Goal: Entertainment & Leisure: Browse casually

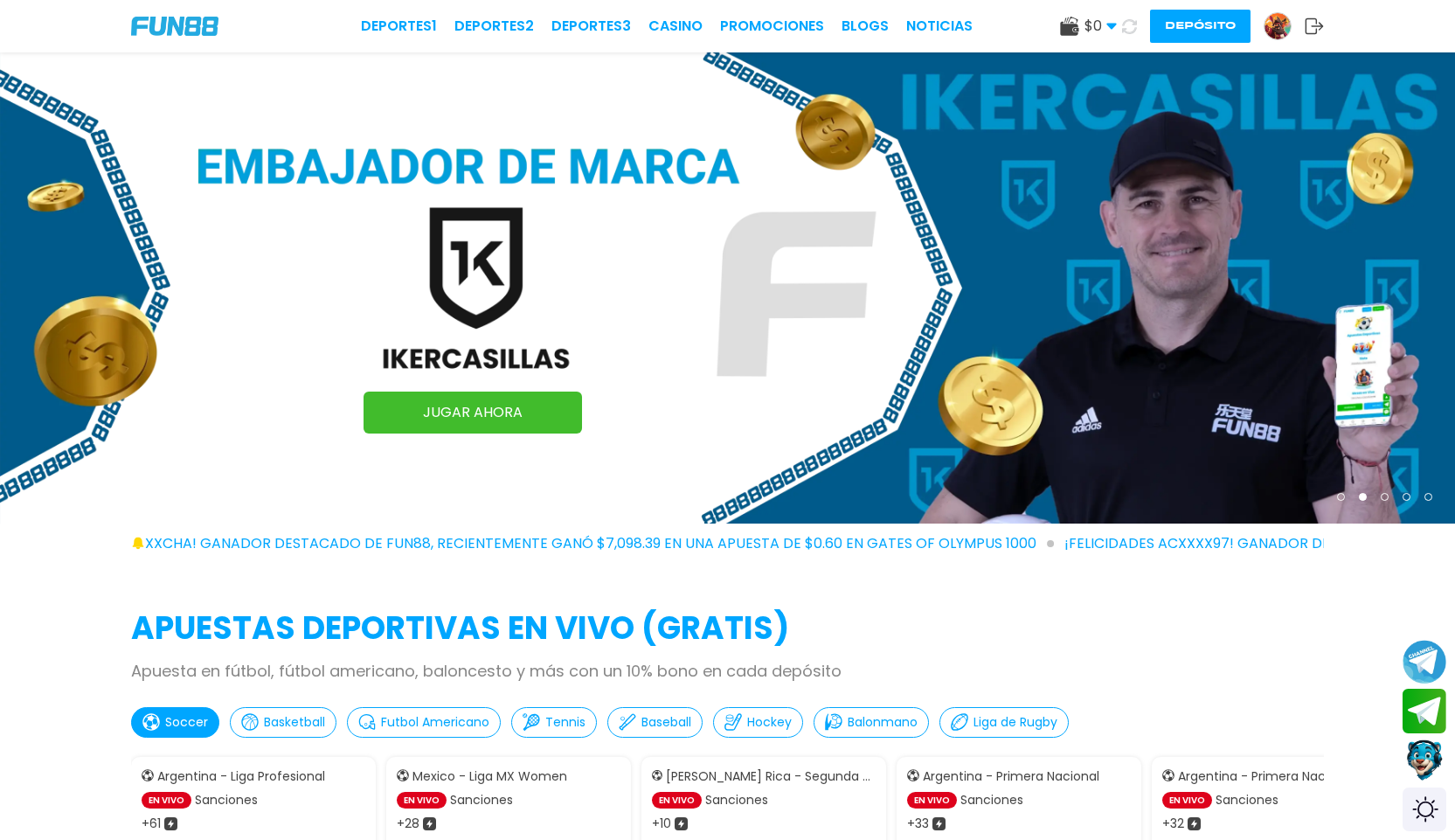
click at [1196, 30] on button "Depósito" at bounding box center [1200, 26] width 101 height 33
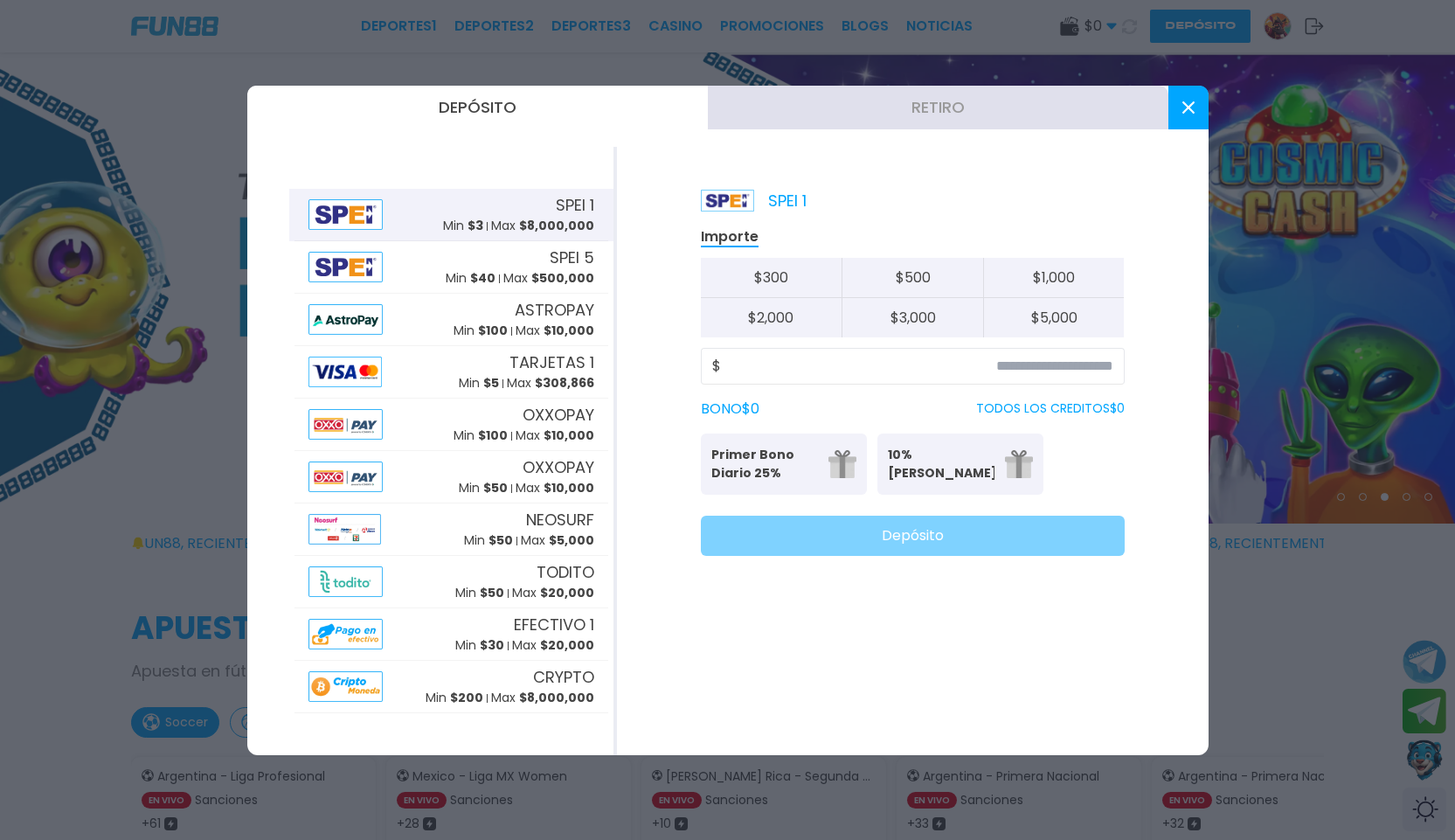
click at [993, 409] on p "TODOS LOS CREDITOS $ 0" at bounding box center [1051, 408] width 149 height 19
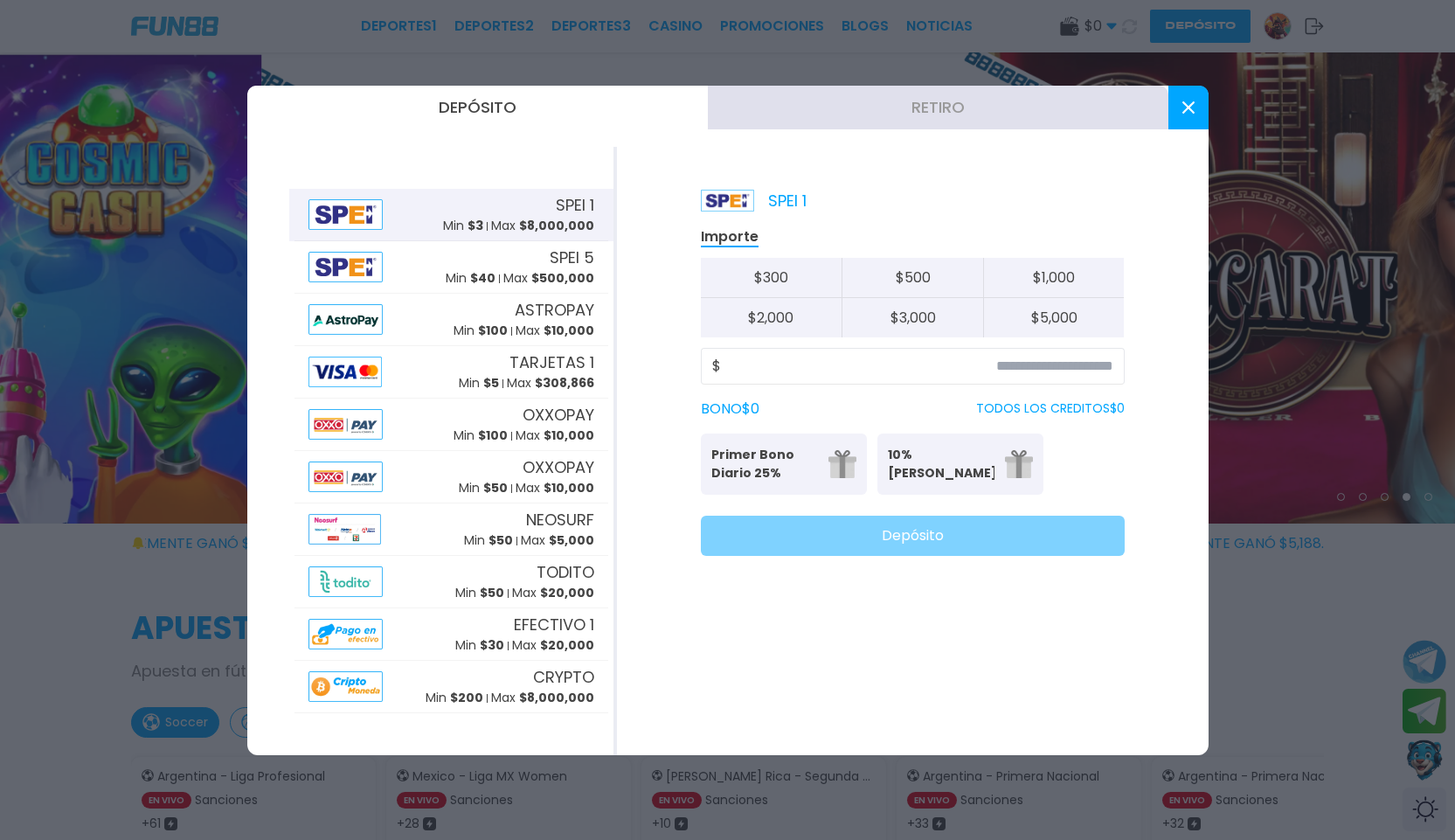
click at [1049, 403] on p "TODOS LOS CREDITOS $ 0" at bounding box center [1051, 408] width 149 height 19
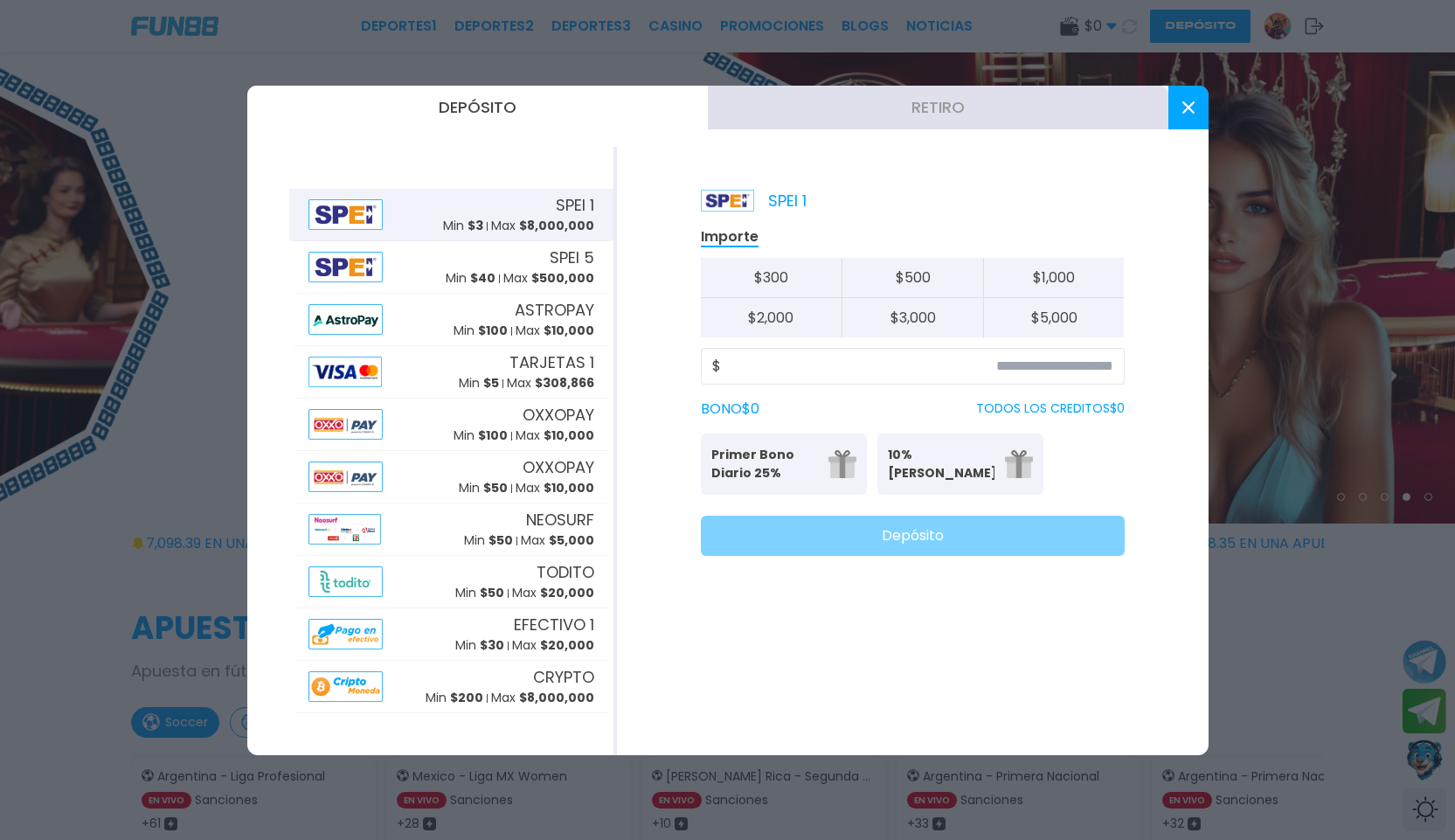
click at [868, 415] on div "BONO $ 0 TODOS LOS CREDITOS $ 0" at bounding box center [913, 408] width 424 height 21
click at [874, 405] on div "BONO $ 0 TODOS LOS CREDITOS $ 0" at bounding box center [913, 408] width 424 height 21
drag, startPoint x: 1129, startPoint y: 416, endPoint x: 1119, endPoint y: 417, distance: 10.0
click at [1127, 417] on div "SPEI 1 Importe $ 300 $ 500 $ 1,000 $ 2,000 $ 3,000 $ 5,000 $ BONO $ 0 TODOS LOS…" at bounding box center [913, 450] width 591 height 608
click at [1074, 412] on p "TODOS LOS CREDITOS $ 0" at bounding box center [1051, 408] width 149 height 19
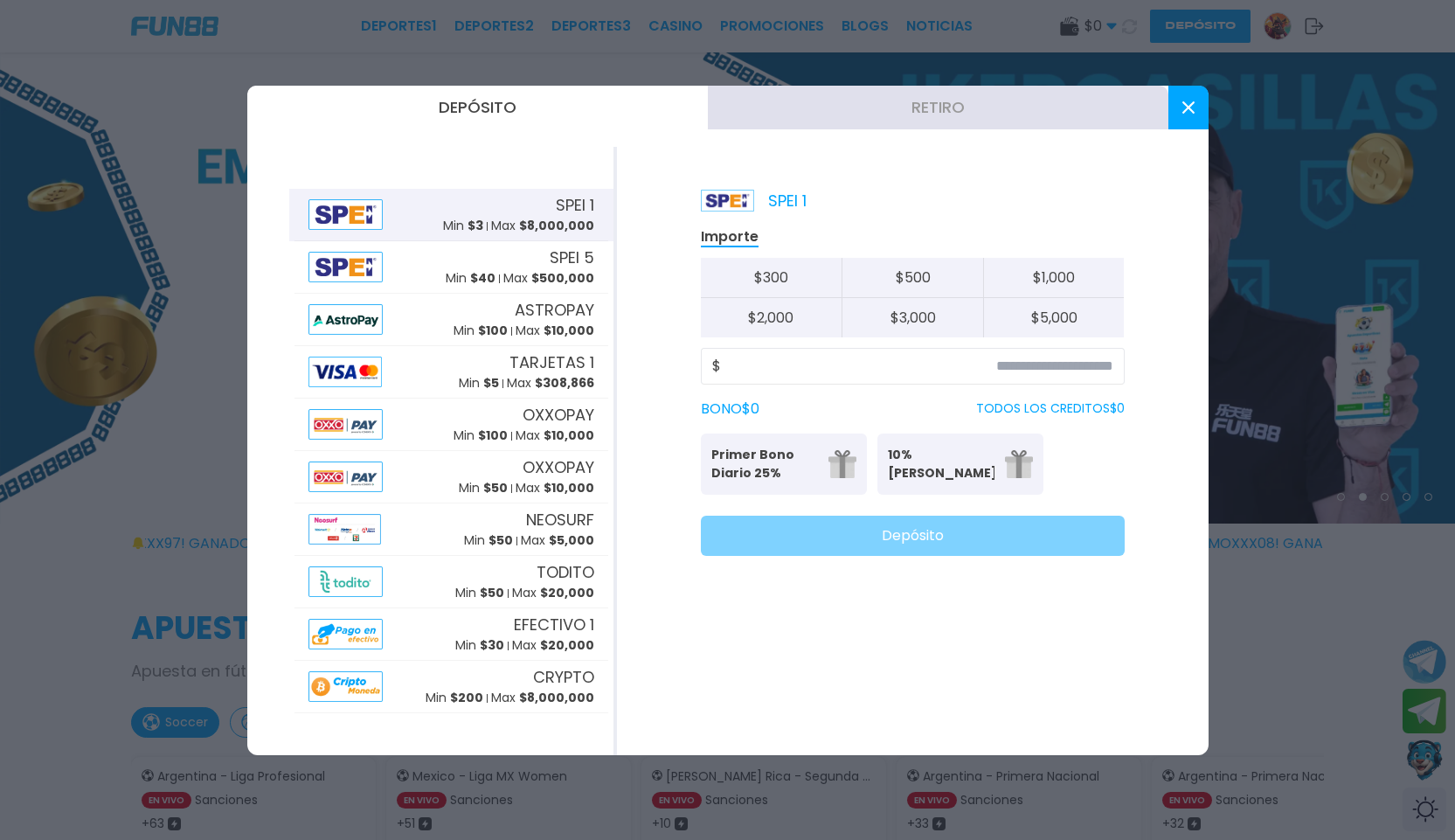
click at [1031, 353] on div "$" at bounding box center [913, 365] width 424 height 36
click at [1061, 370] on input at bounding box center [916, 365] width 393 height 21
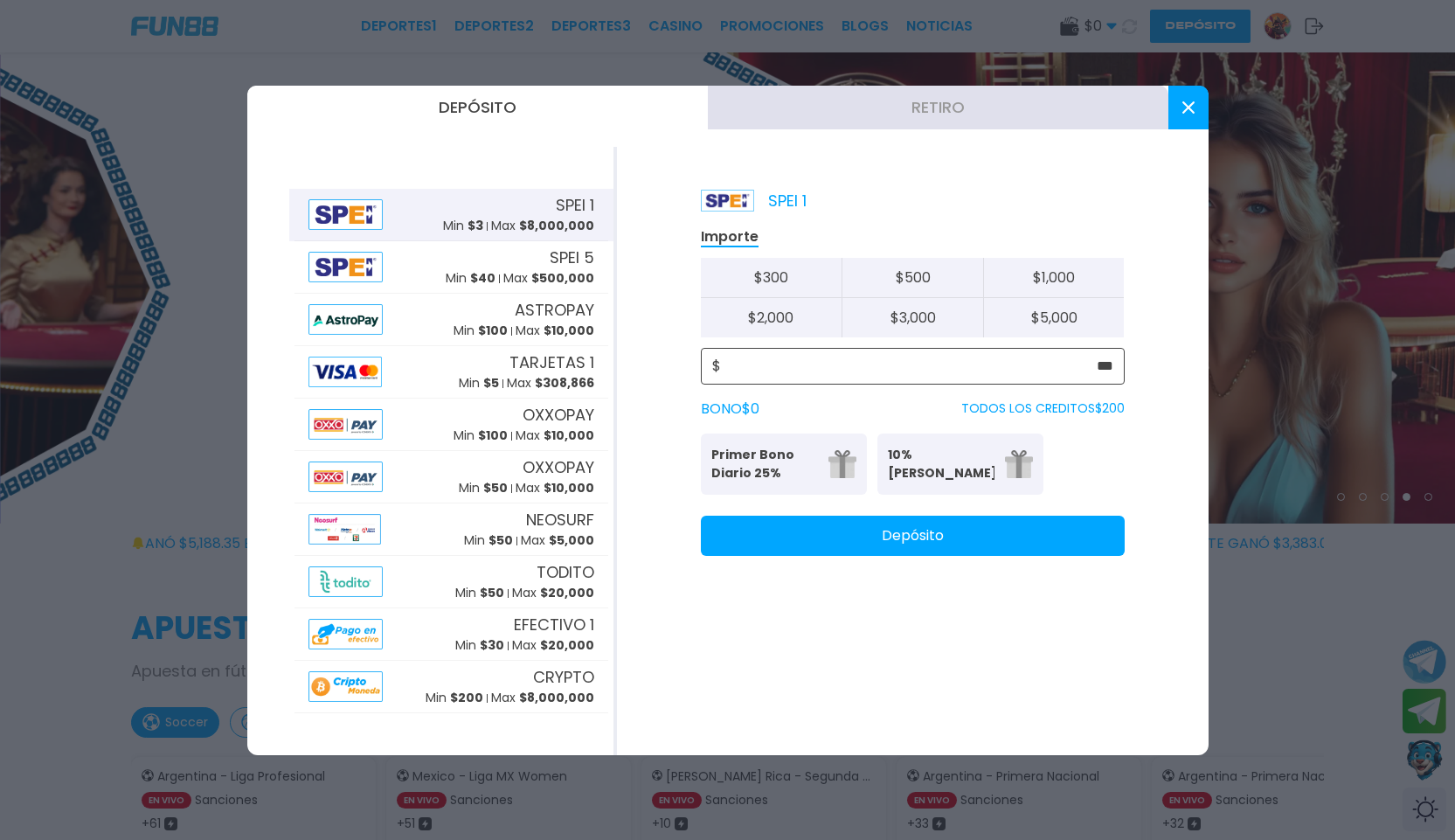
type input "***"
click at [843, 539] on button "Depósito" at bounding box center [913, 536] width 424 height 40
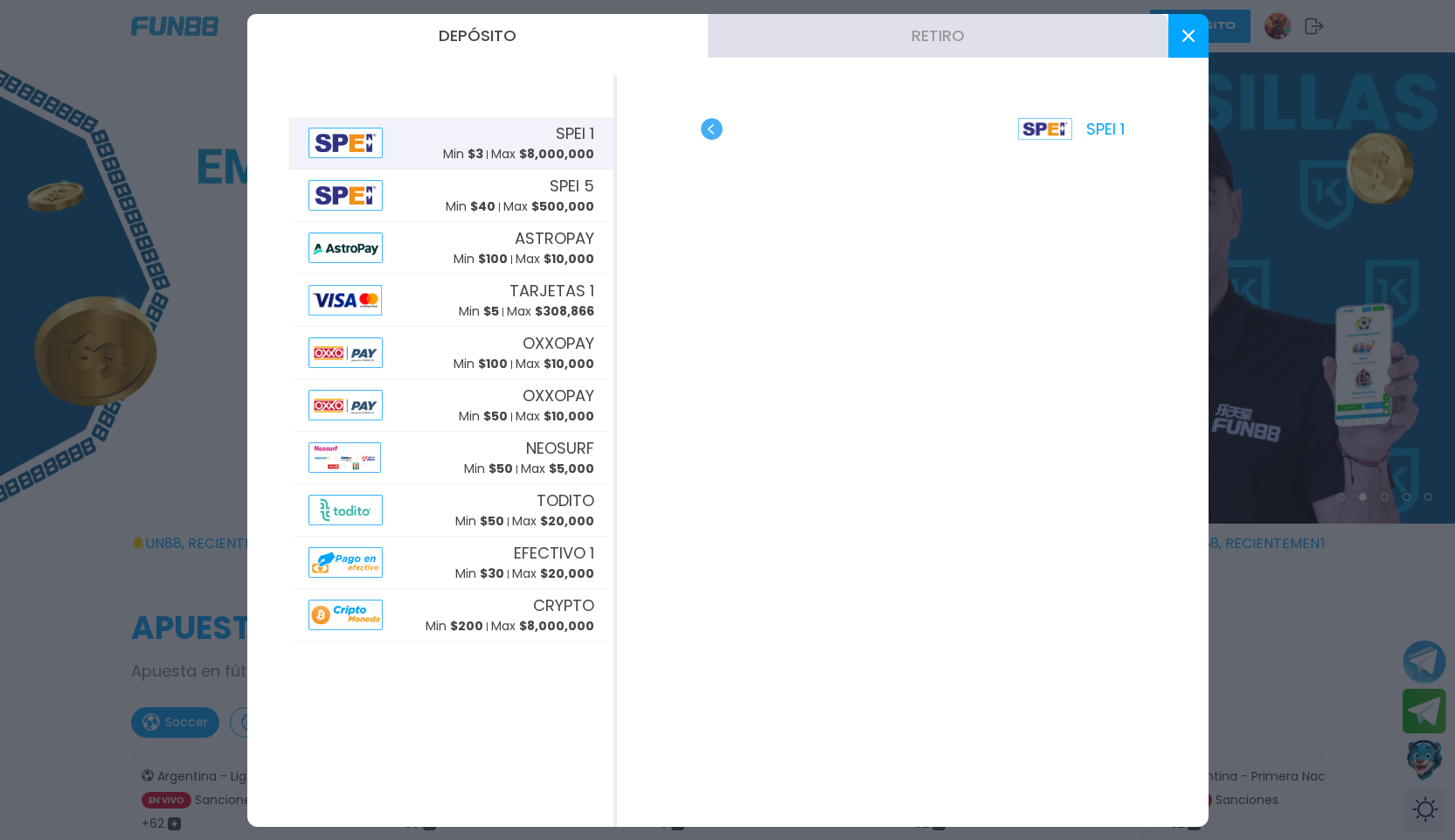
click at [1197, 32] on button at bounding box center [1189, 35] width 40 height 44
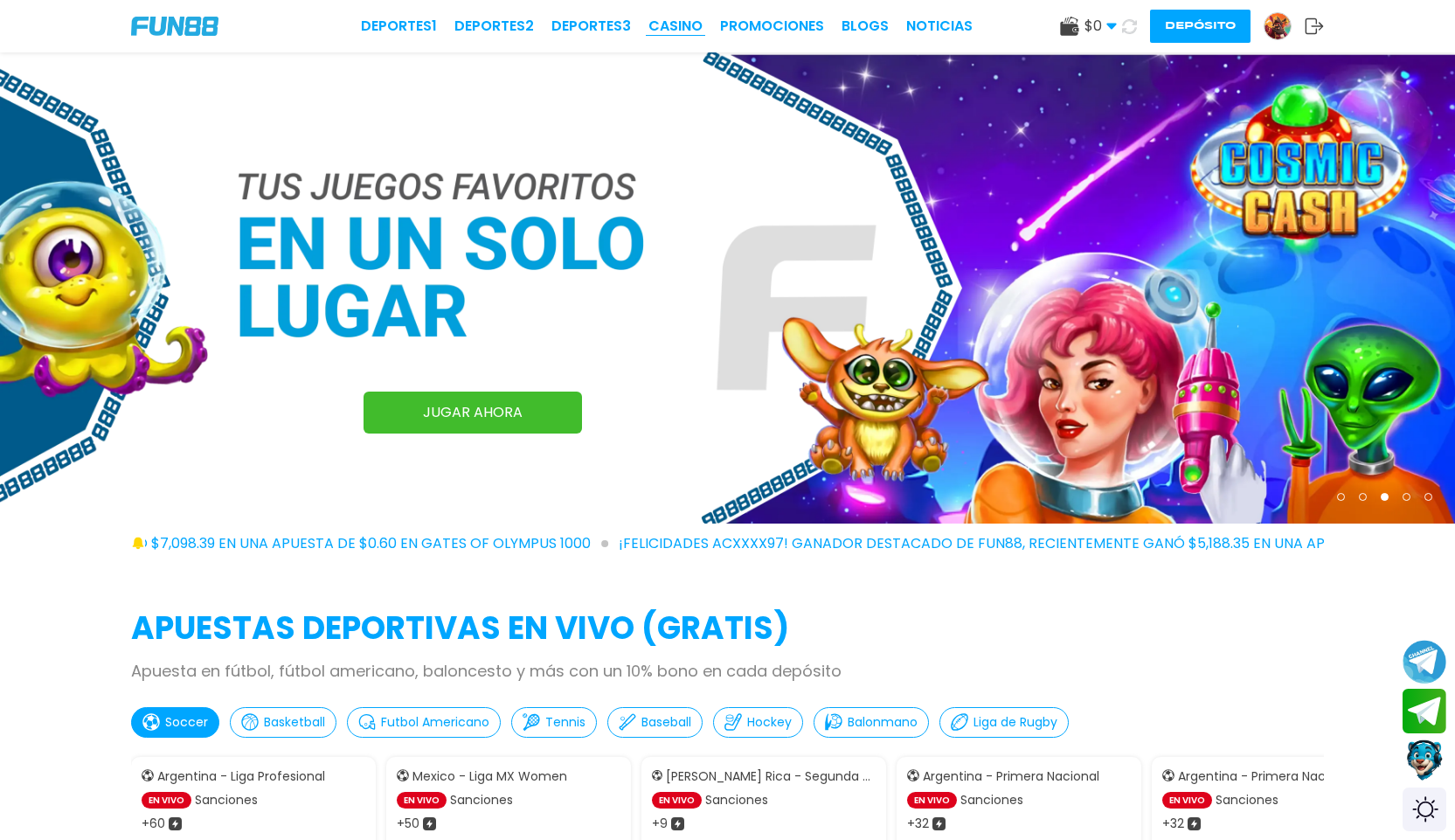
click at [674, 22] on link "CASINO" at bounding box center [675, 25] width 54 height 21
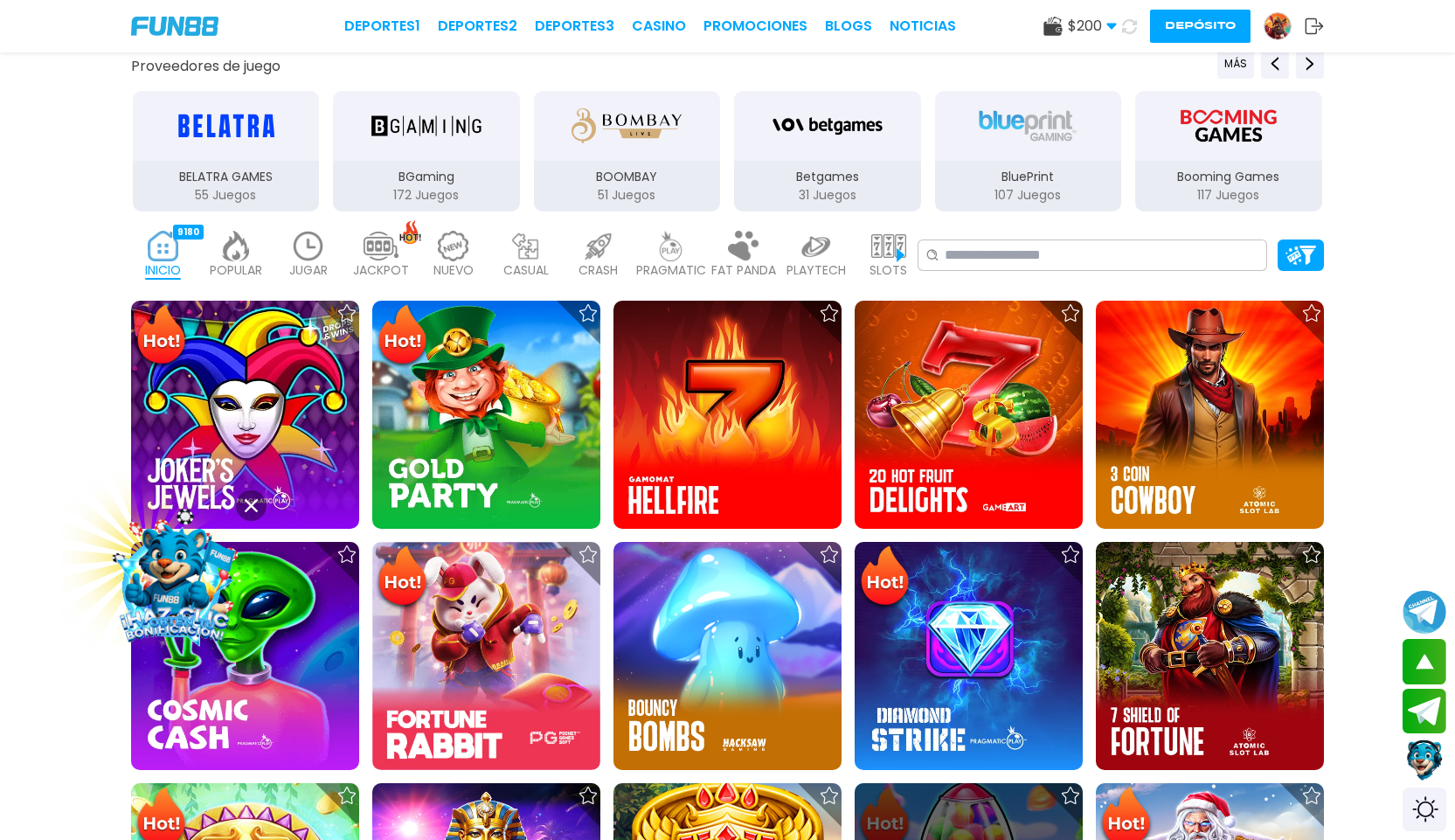
scroll to position [262, 0]
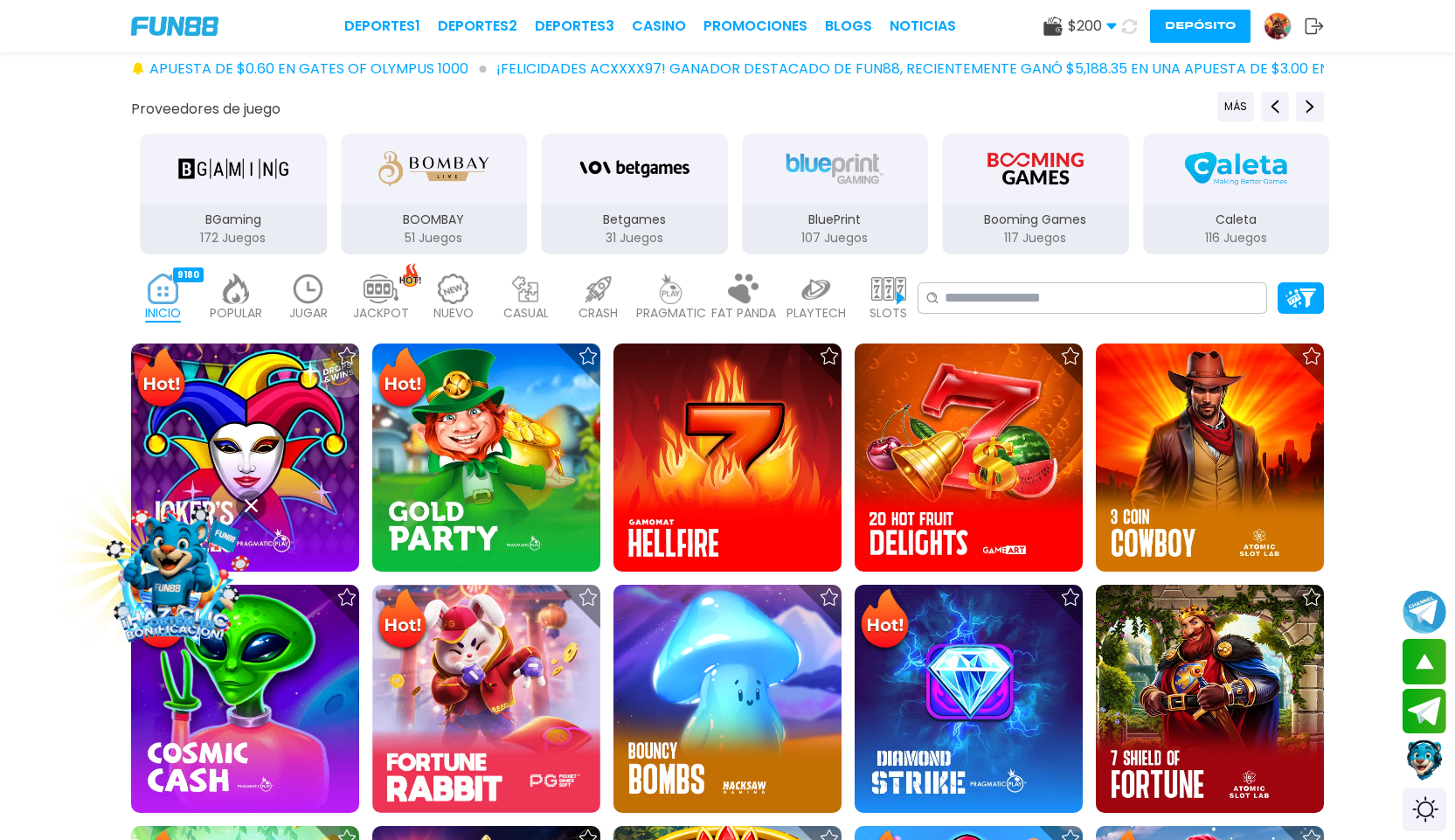
click at [900, 298] on img at bounding box center [889, 288] width 35 height 30
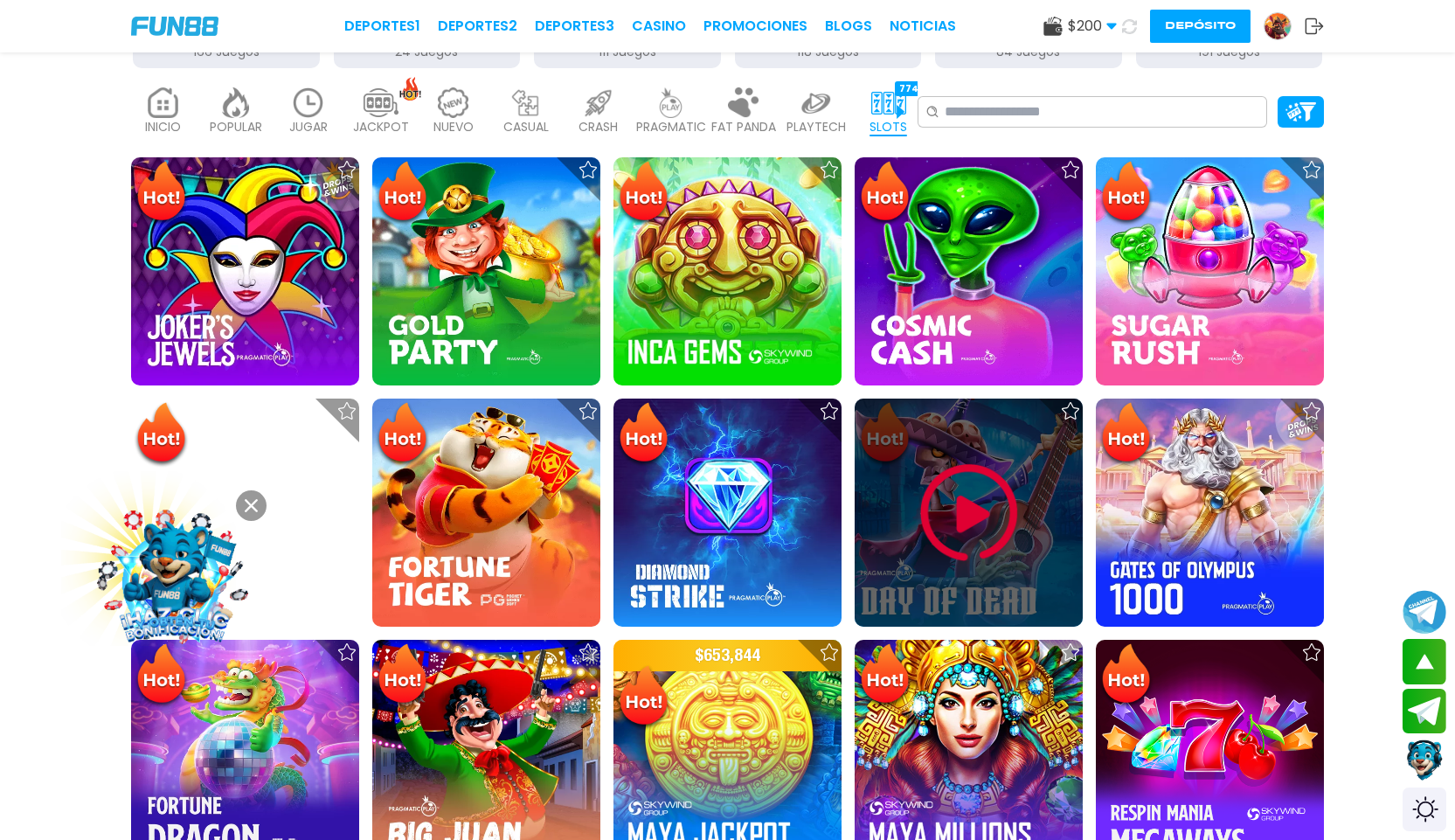
scroll to position [612, 0]
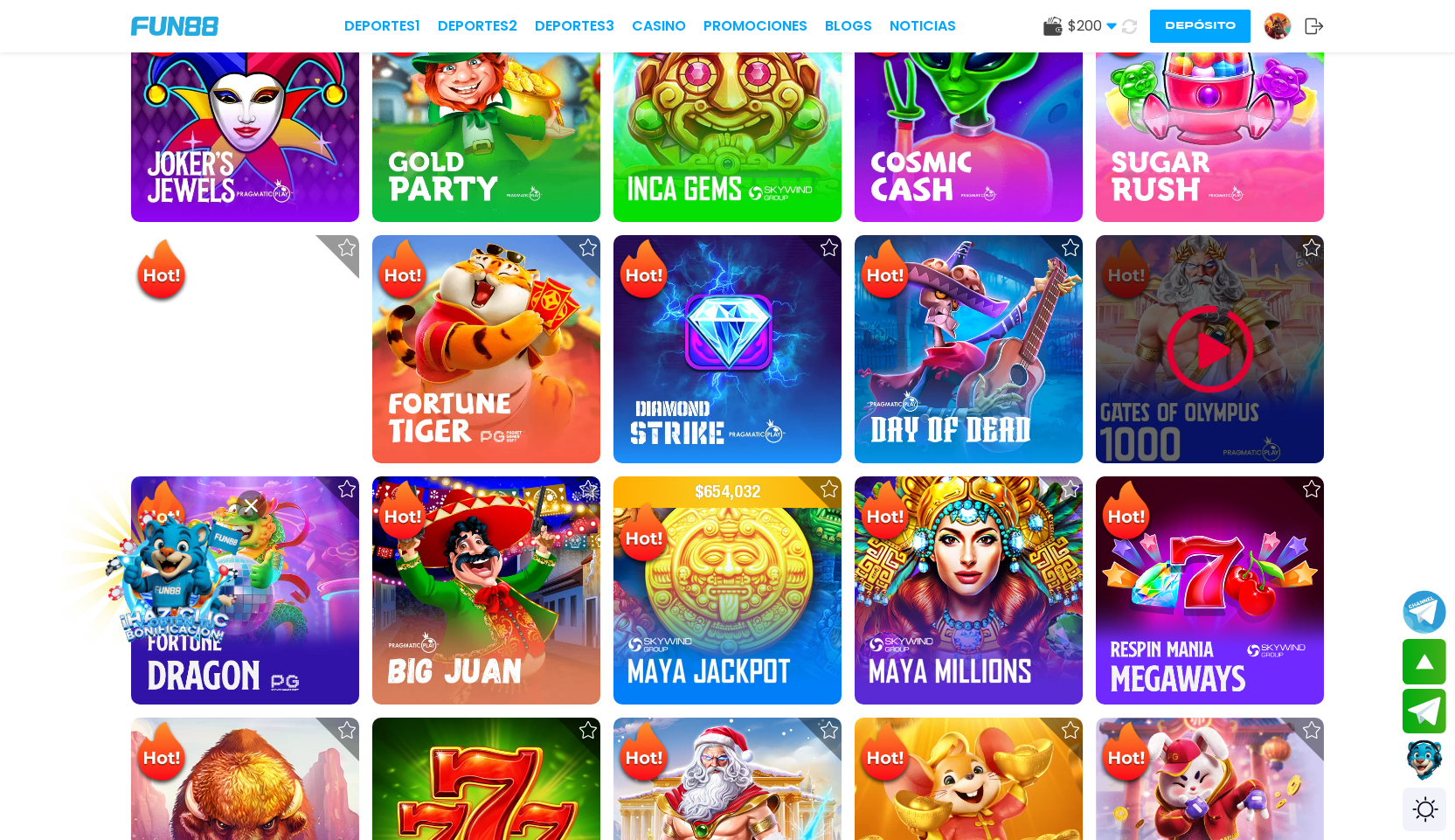
click at [1212, 375] on img at bounding box center [1210, 350] width 105 height 105
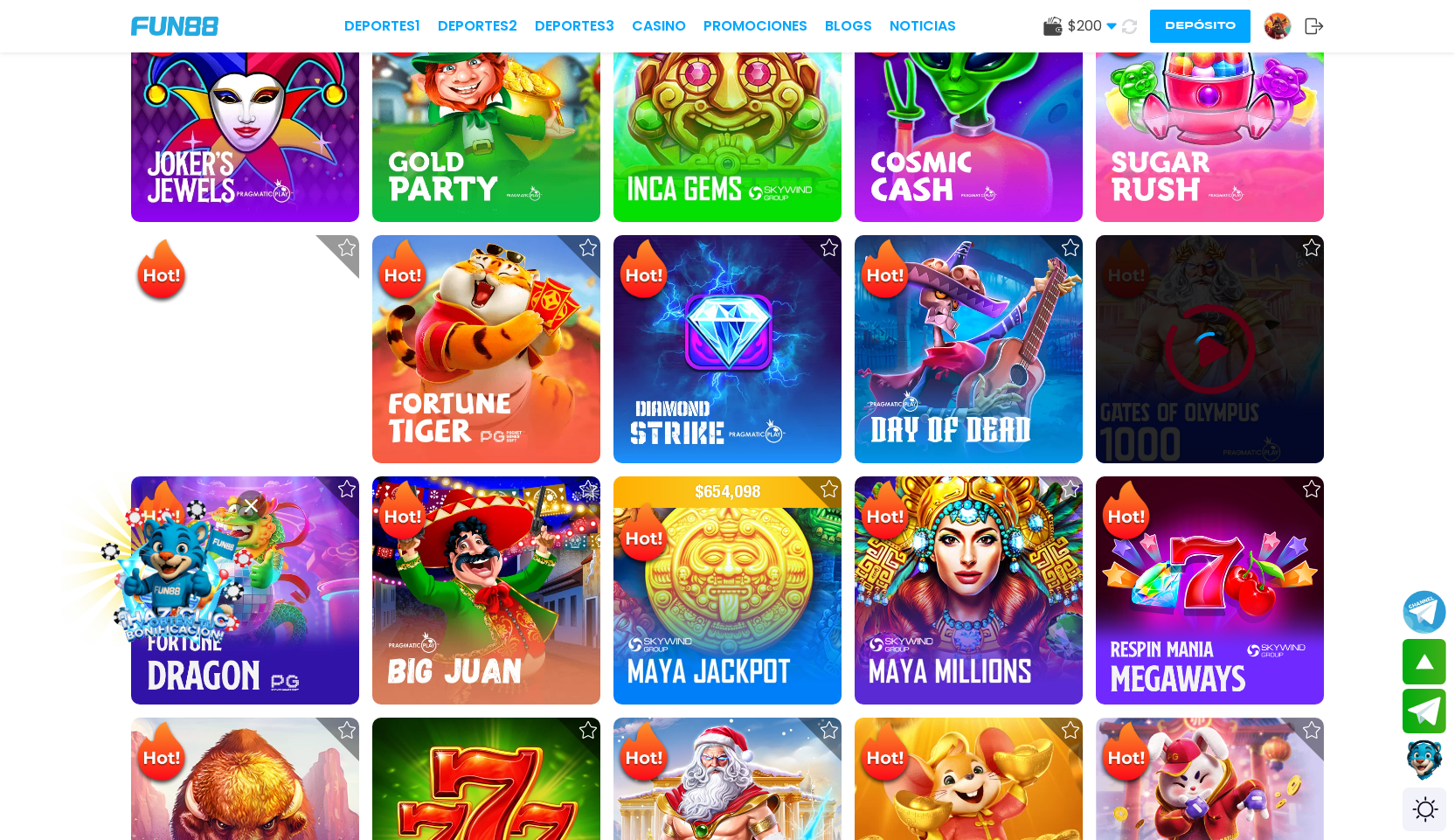
click at [1212, 376] on div at bounding box center [1209, 349] width 228 height 228
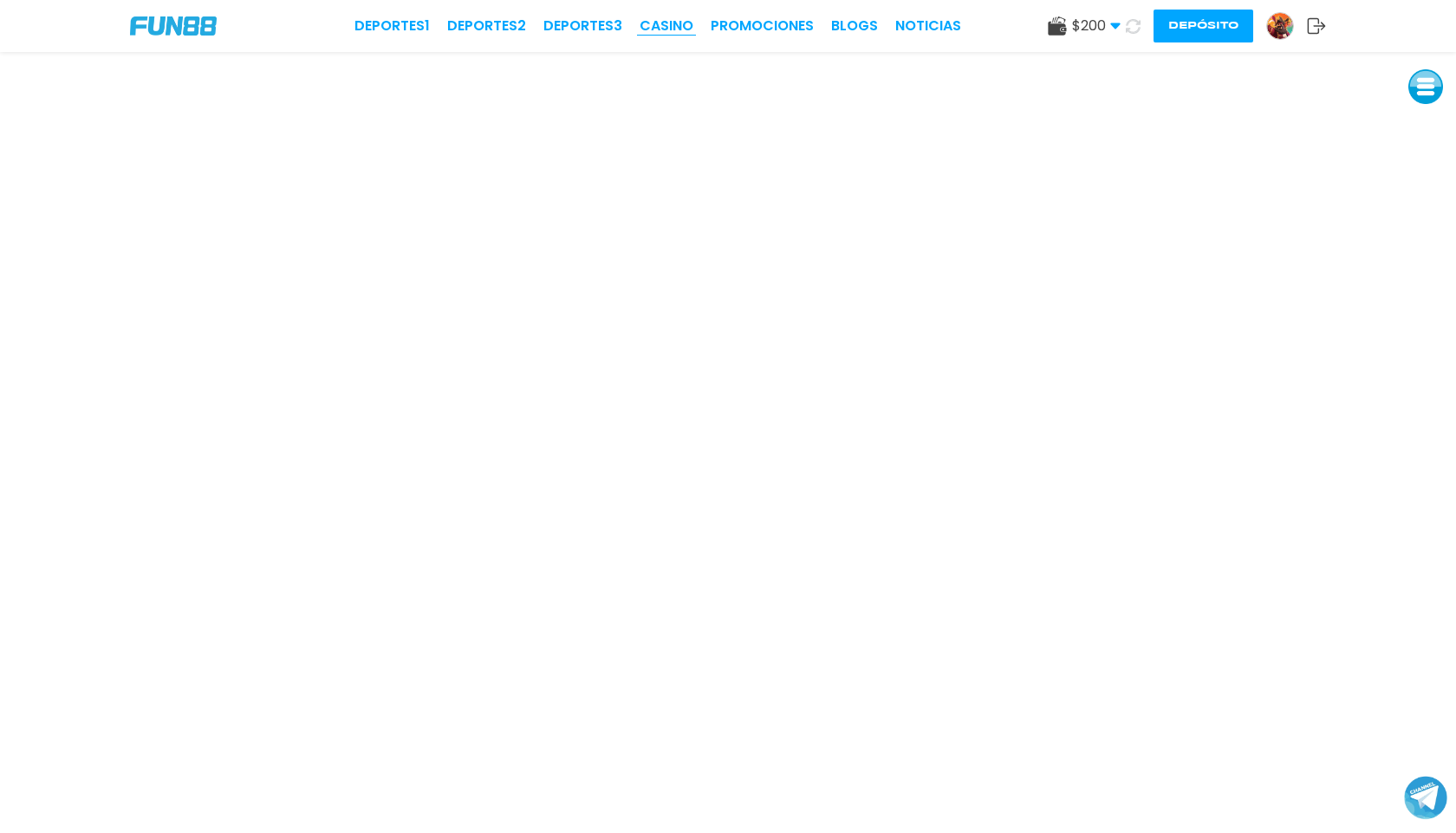
click at [655, 21] on link "CASINO" at bounding box center [666, 25] width 53 height 20
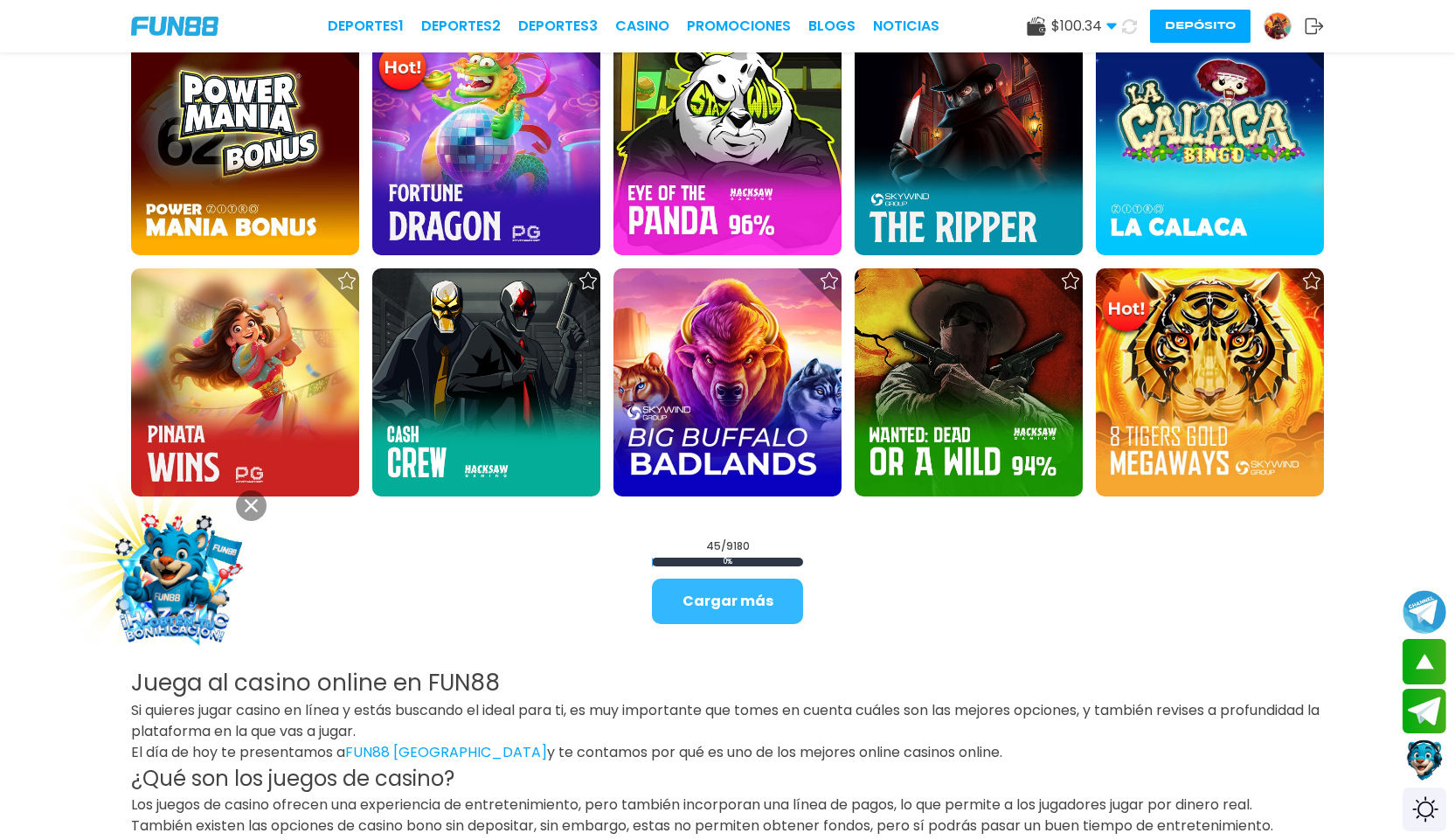
scroll to position [2359, 0]
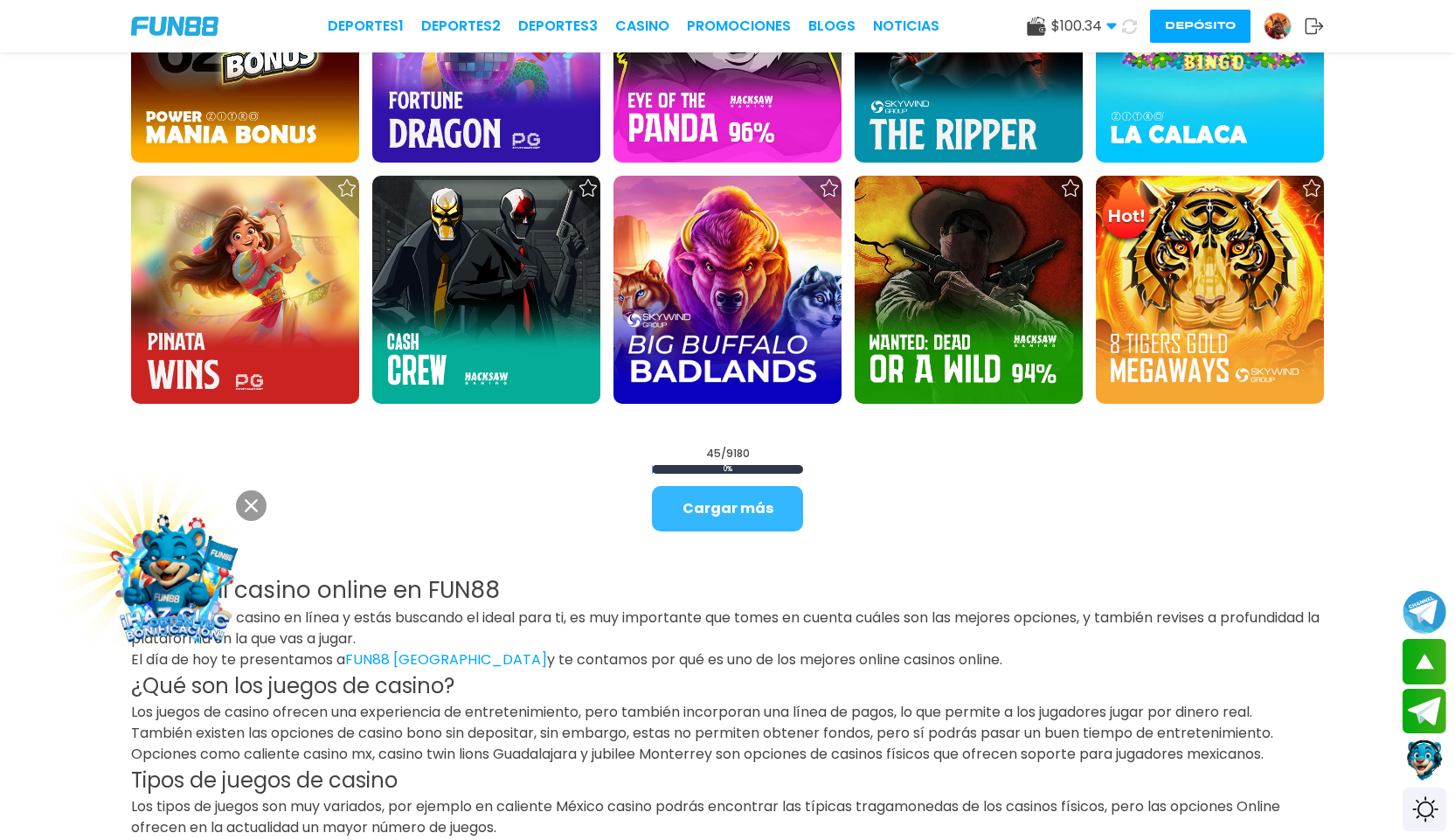
click at [756, 501] on button "Cargar más" at bounding box center [728, 508] width 151 height 45
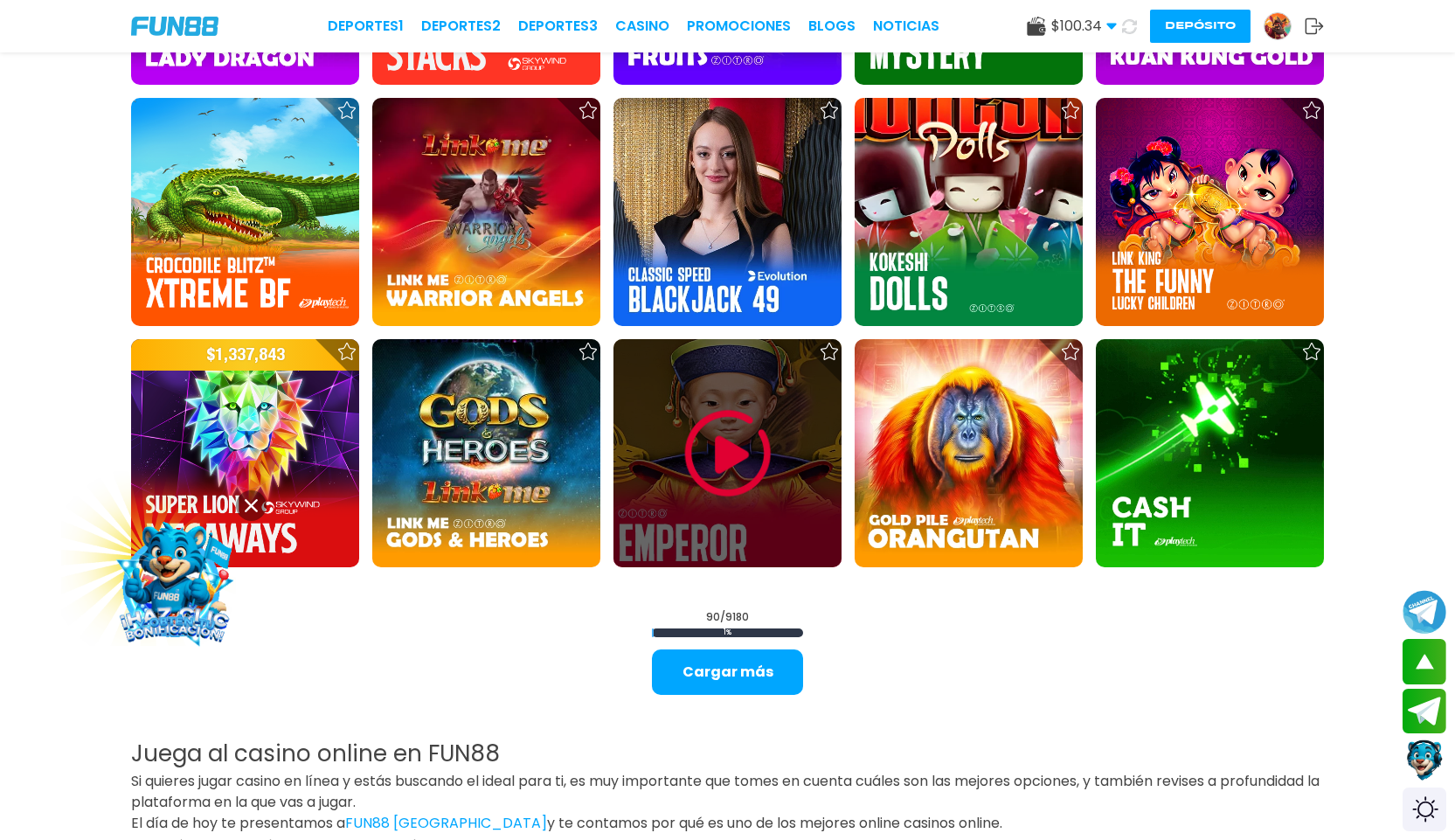
scroll to position [4370, 0]
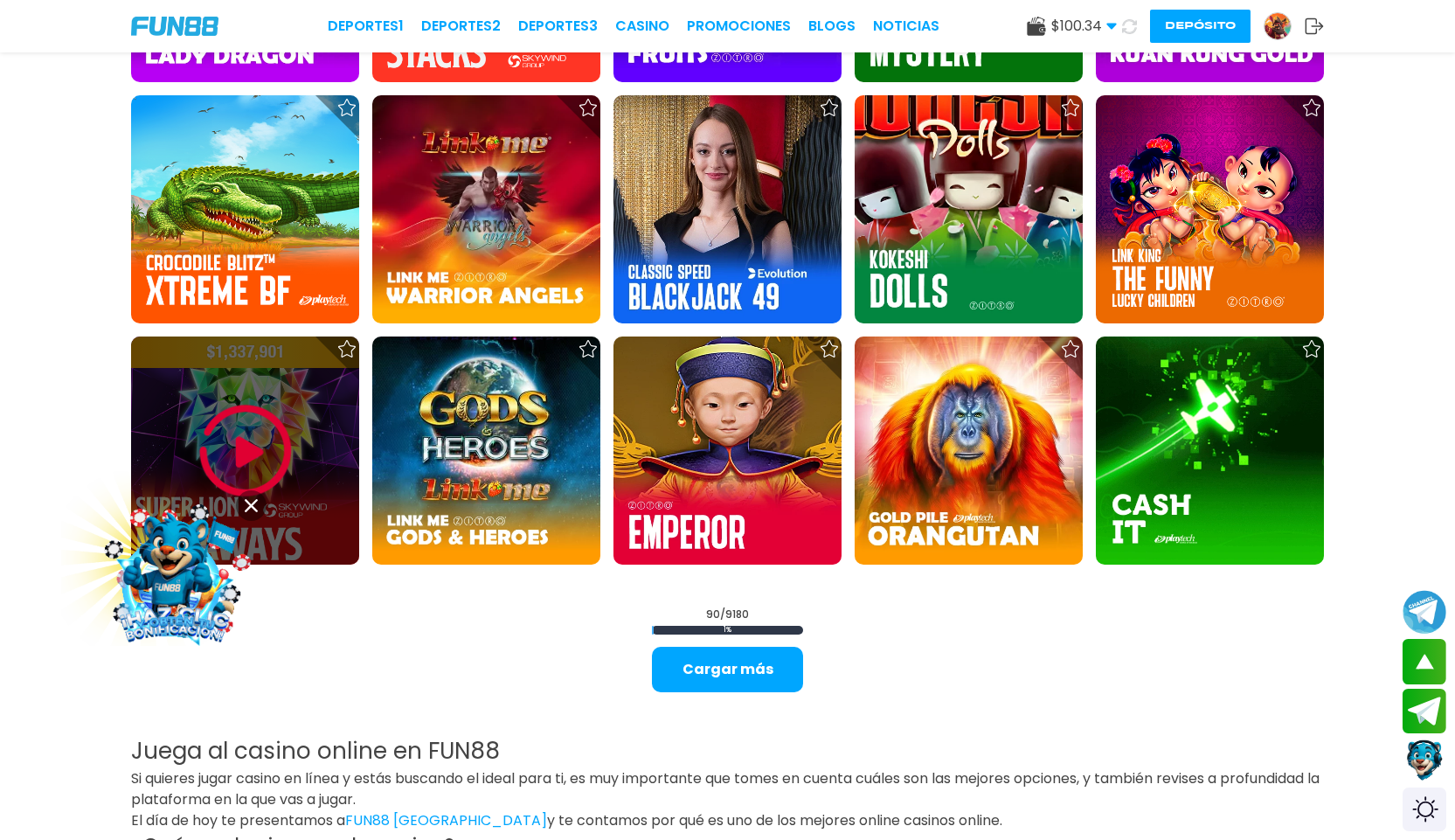
click at [264, 435] on img at bounding box center [245, 450] width 105 height 105
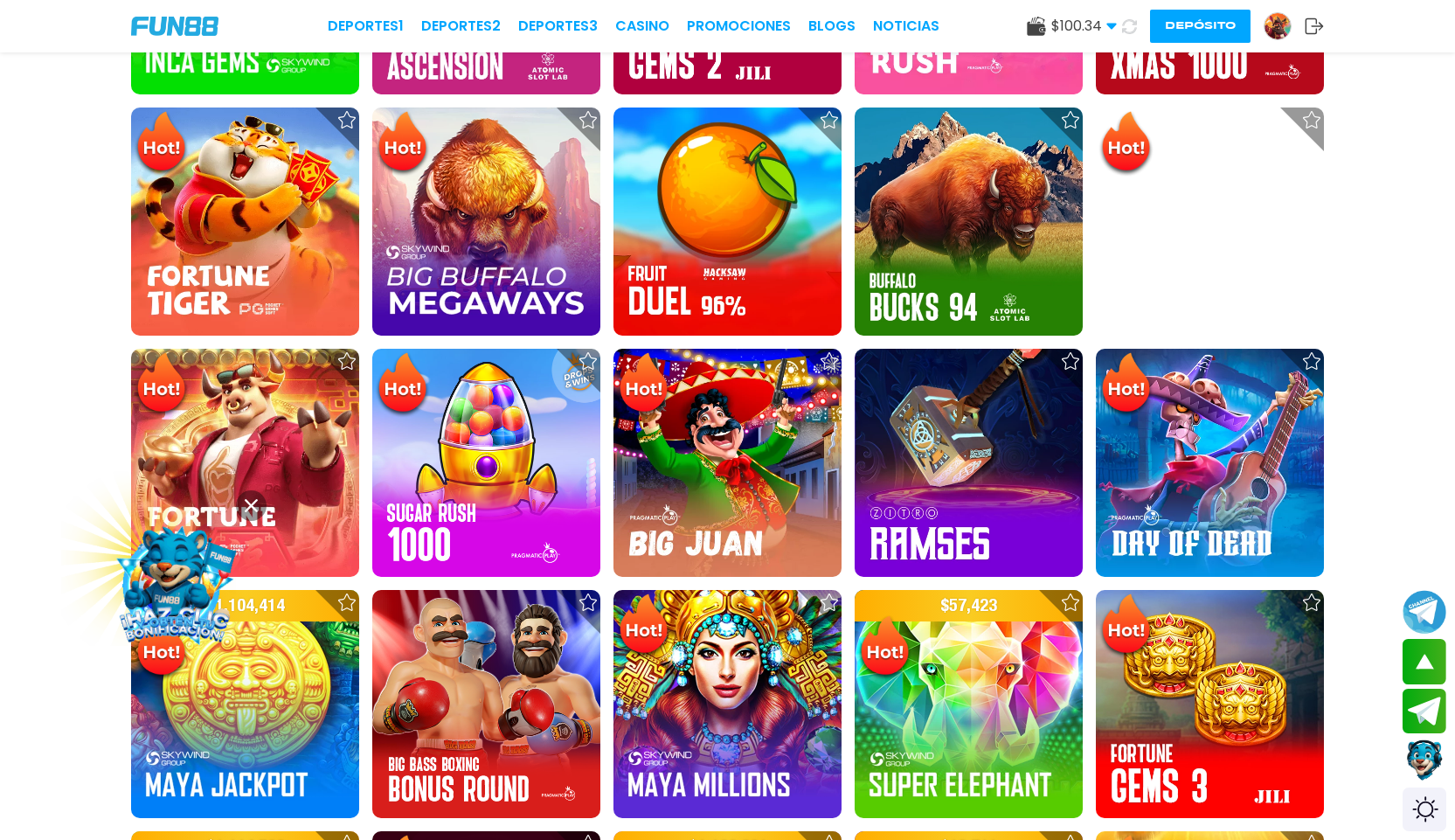
scroll to position [961, 0]
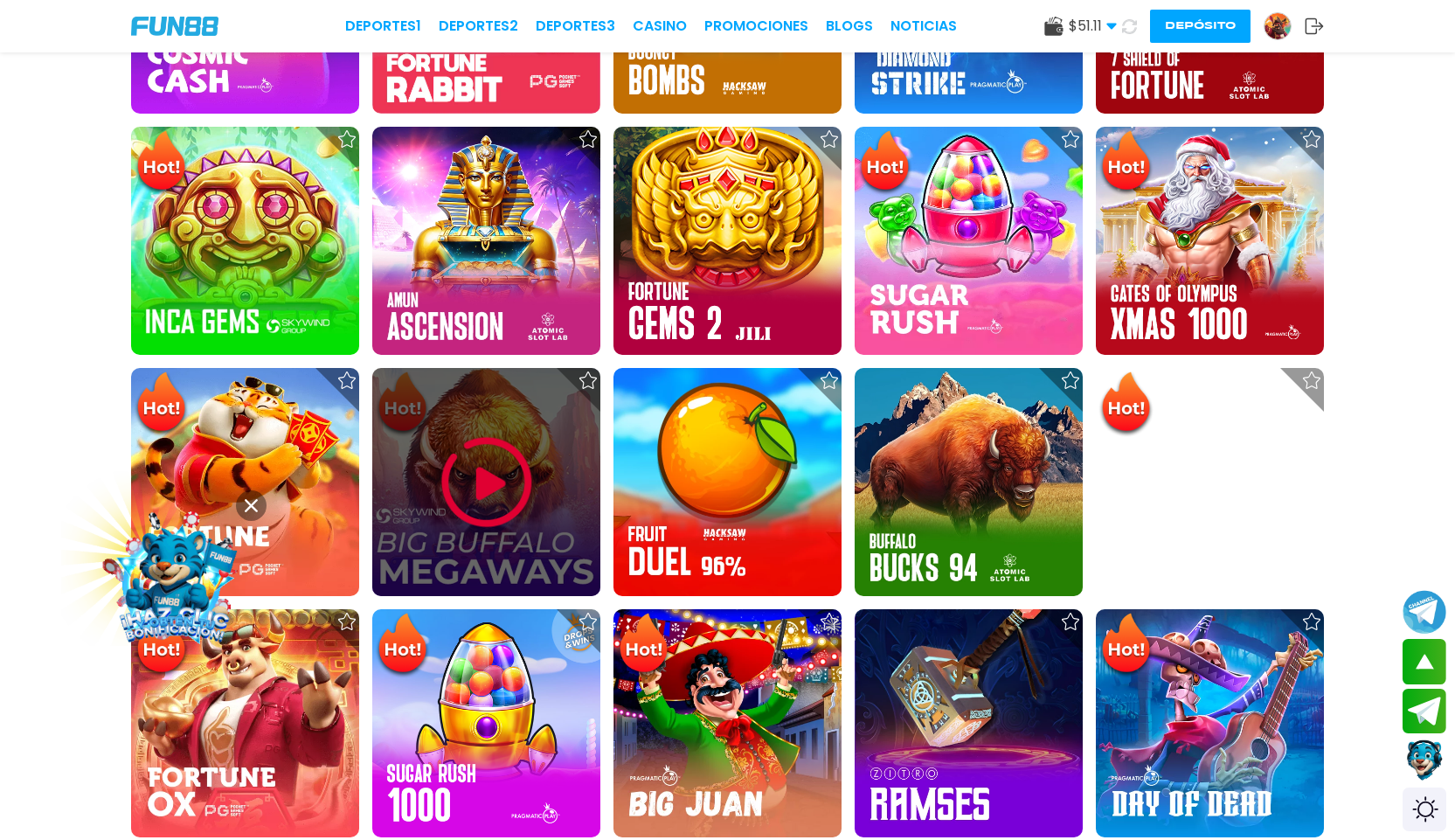
click at [447, 534] on img at bounding box center [487, 482] width 105 height 105
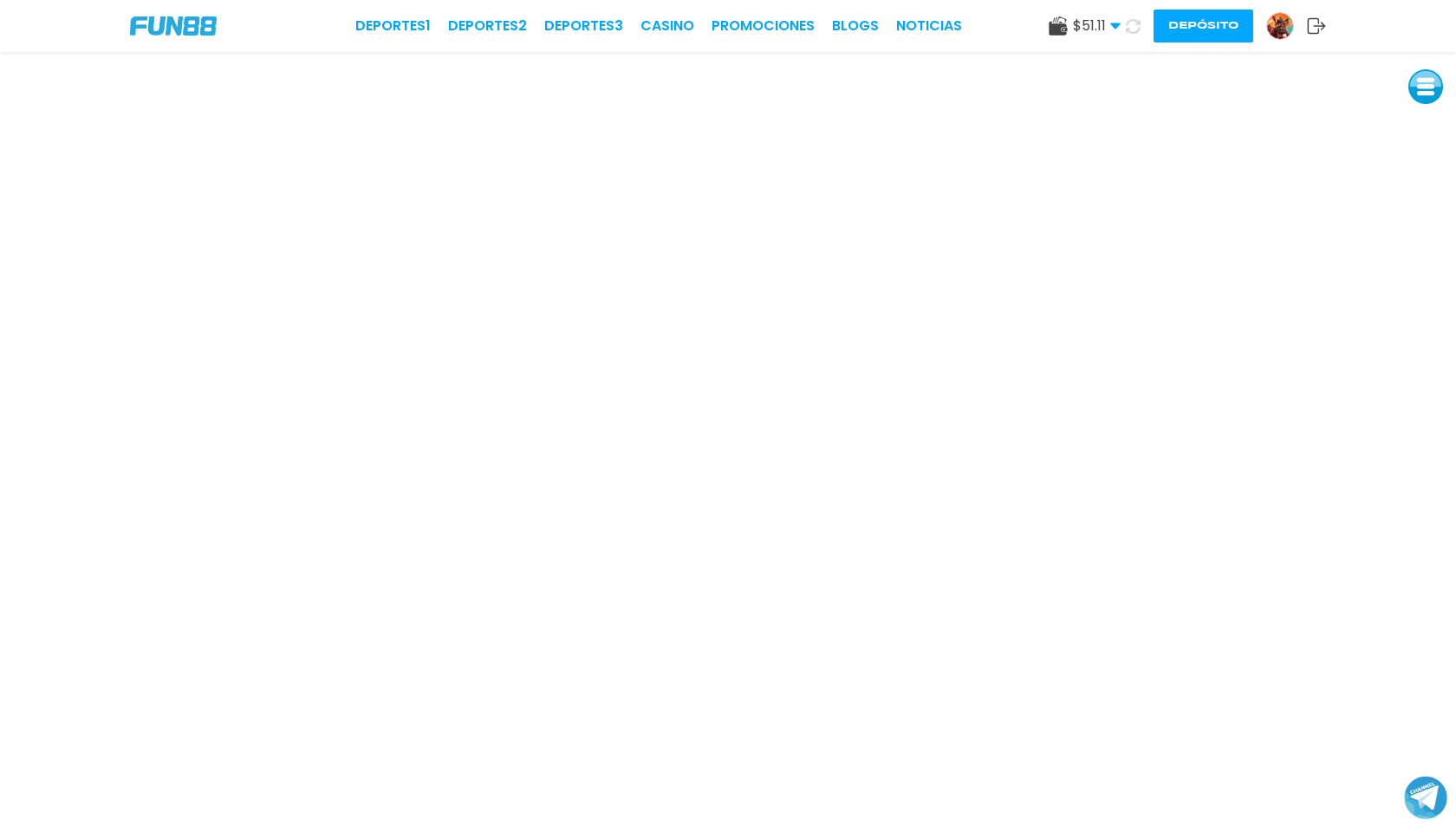
click at [1275, 28] on img at bounding box center [1279, 25] width 26 height 26
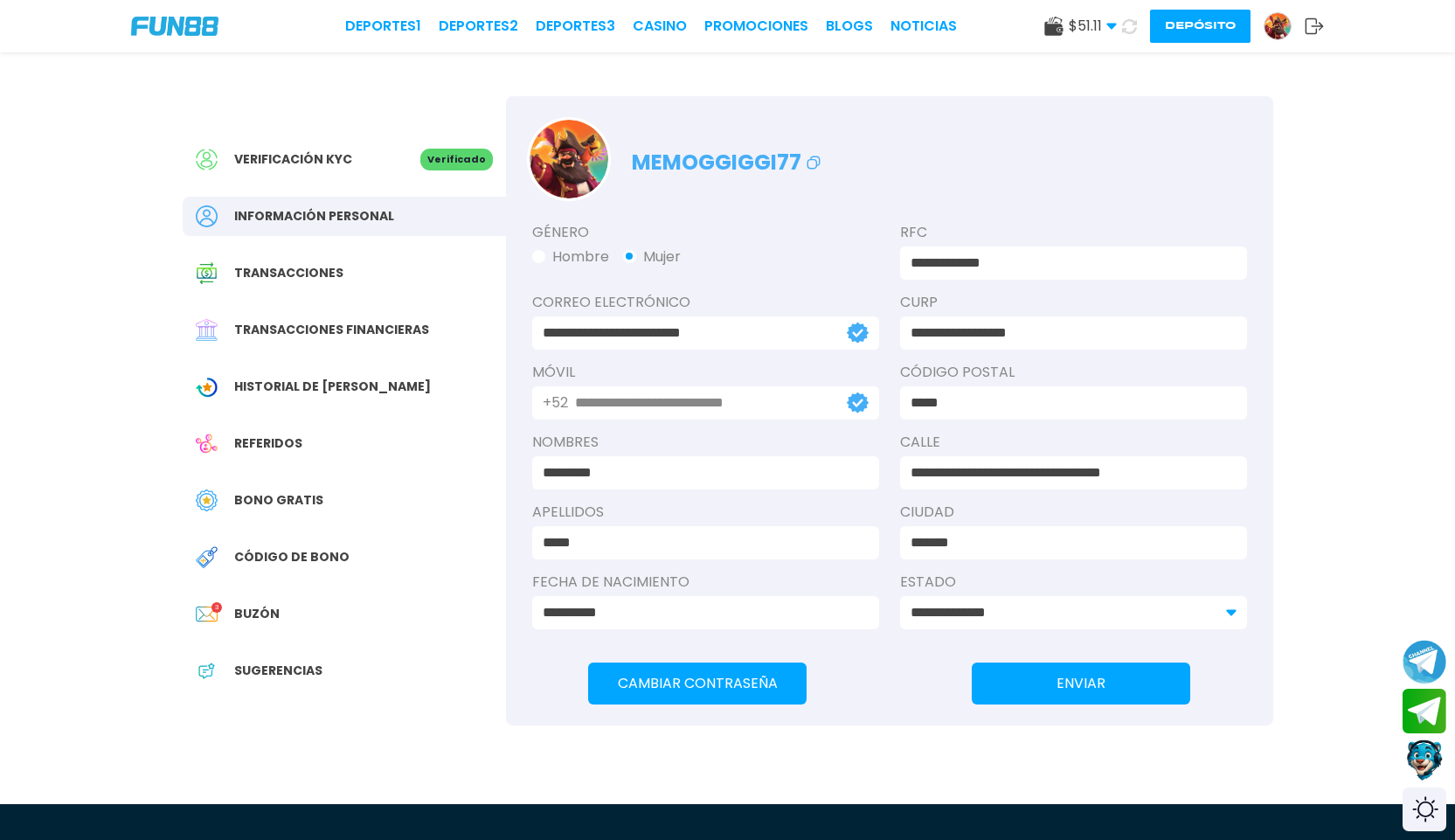
click at [292, 499] on span "Bono Gratis" at bounding box center [278, 500] width 89 height 19
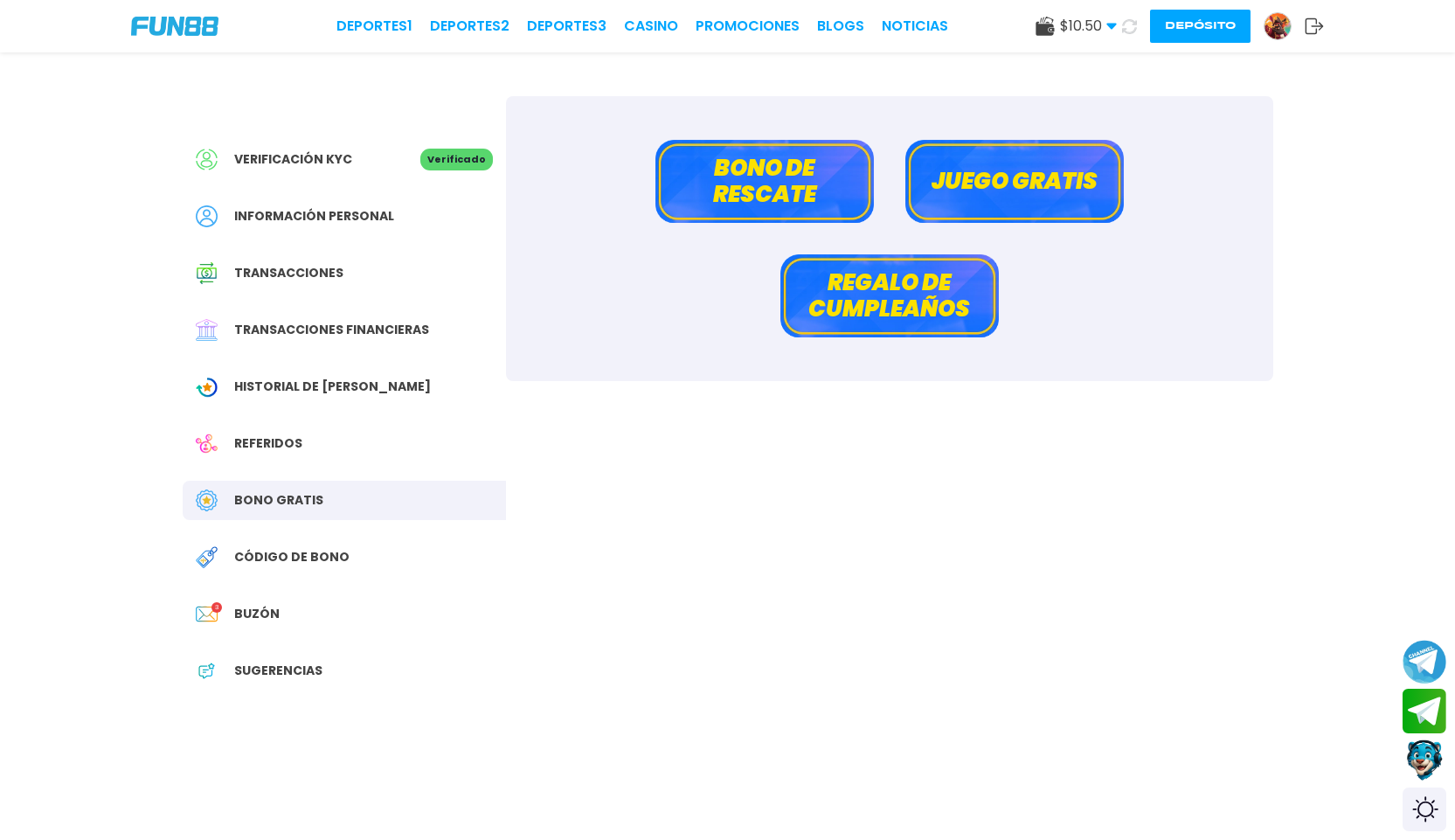
click at [774, 170] on button "Bono de rescate" at bounding box center [765, 181] width 218 height 83
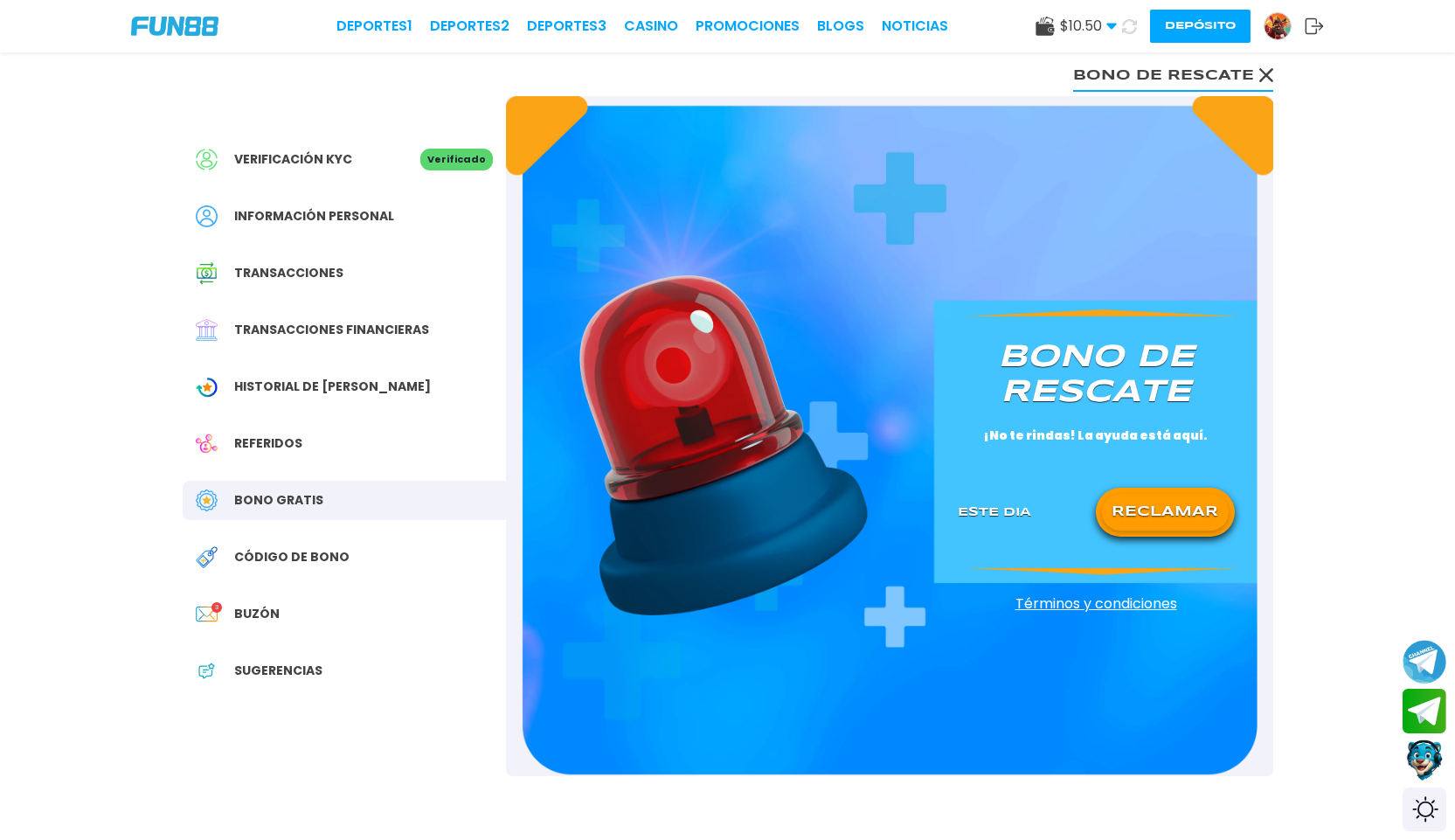
click at [1152, 501] on button "RECLAMAR" at bounding box center [1165, 511] width 126 height 36
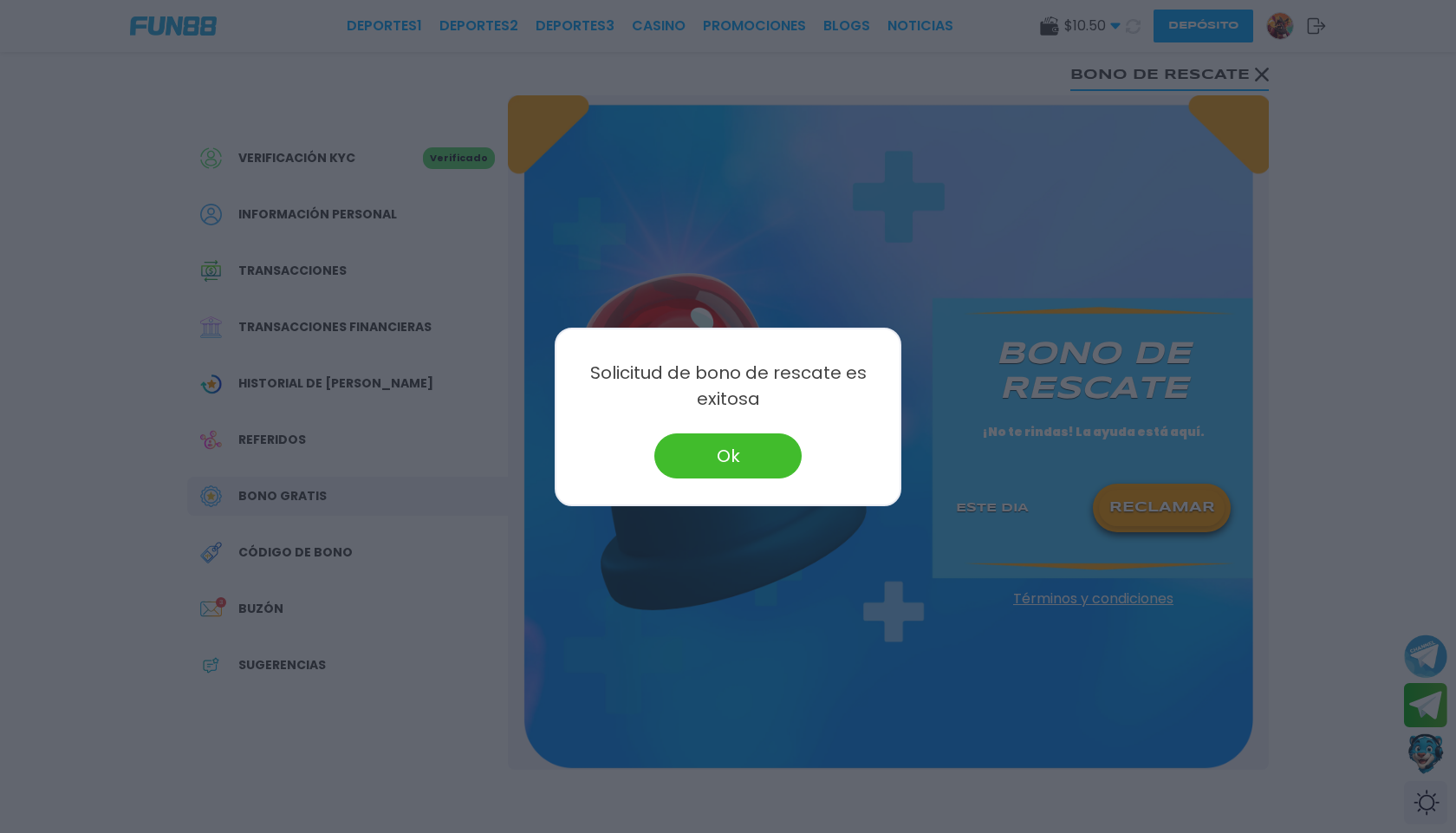
click at [755, 450] on button "Ok" at bounding box center [728, 455] width 148 height 45
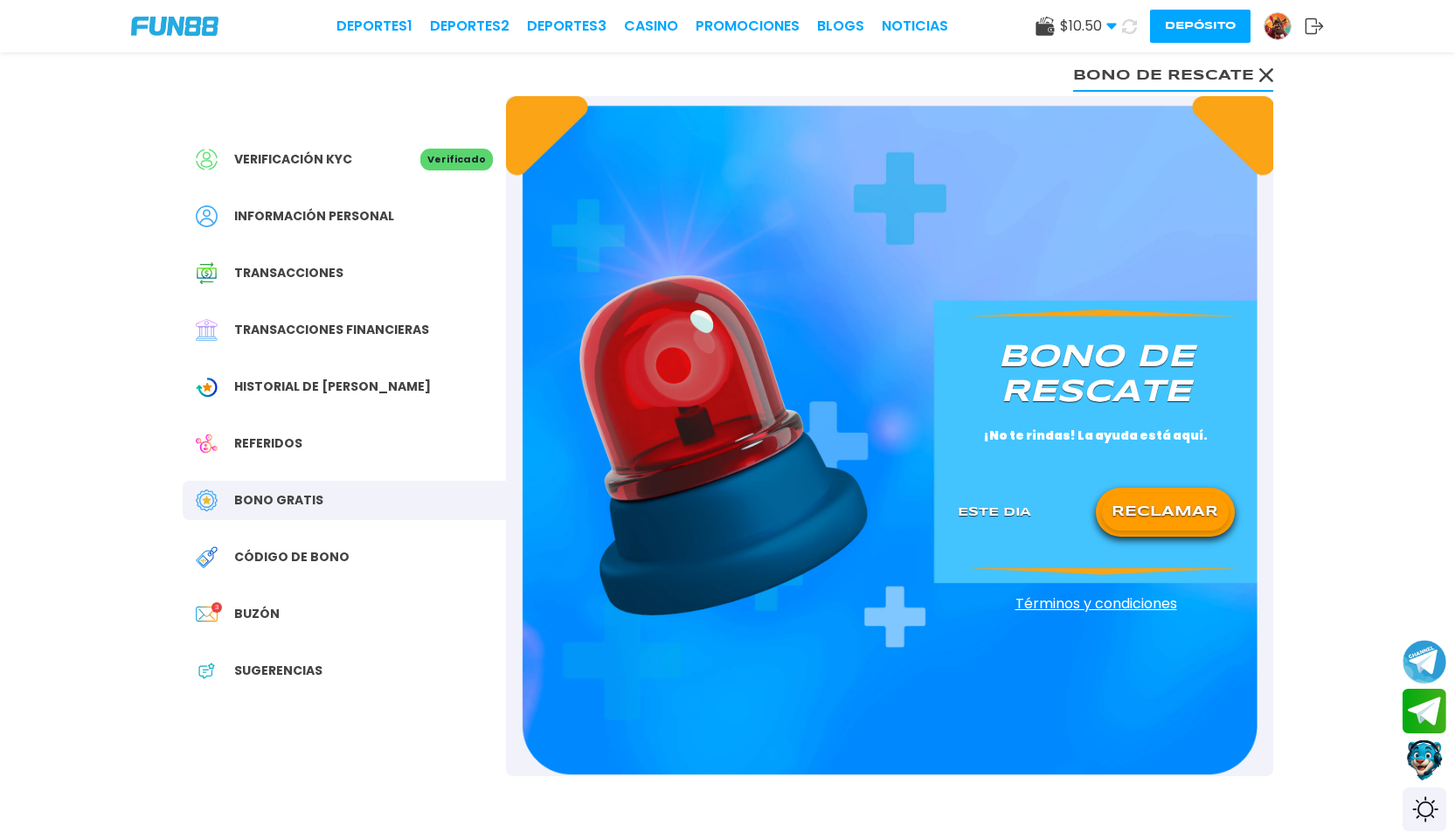
click at [1121, 14] on button at bounding box center [1129, 25] width 28 height 28
click at [669, 28] on link "CASINO" at bounding box center [647, 25] width 54 height 21
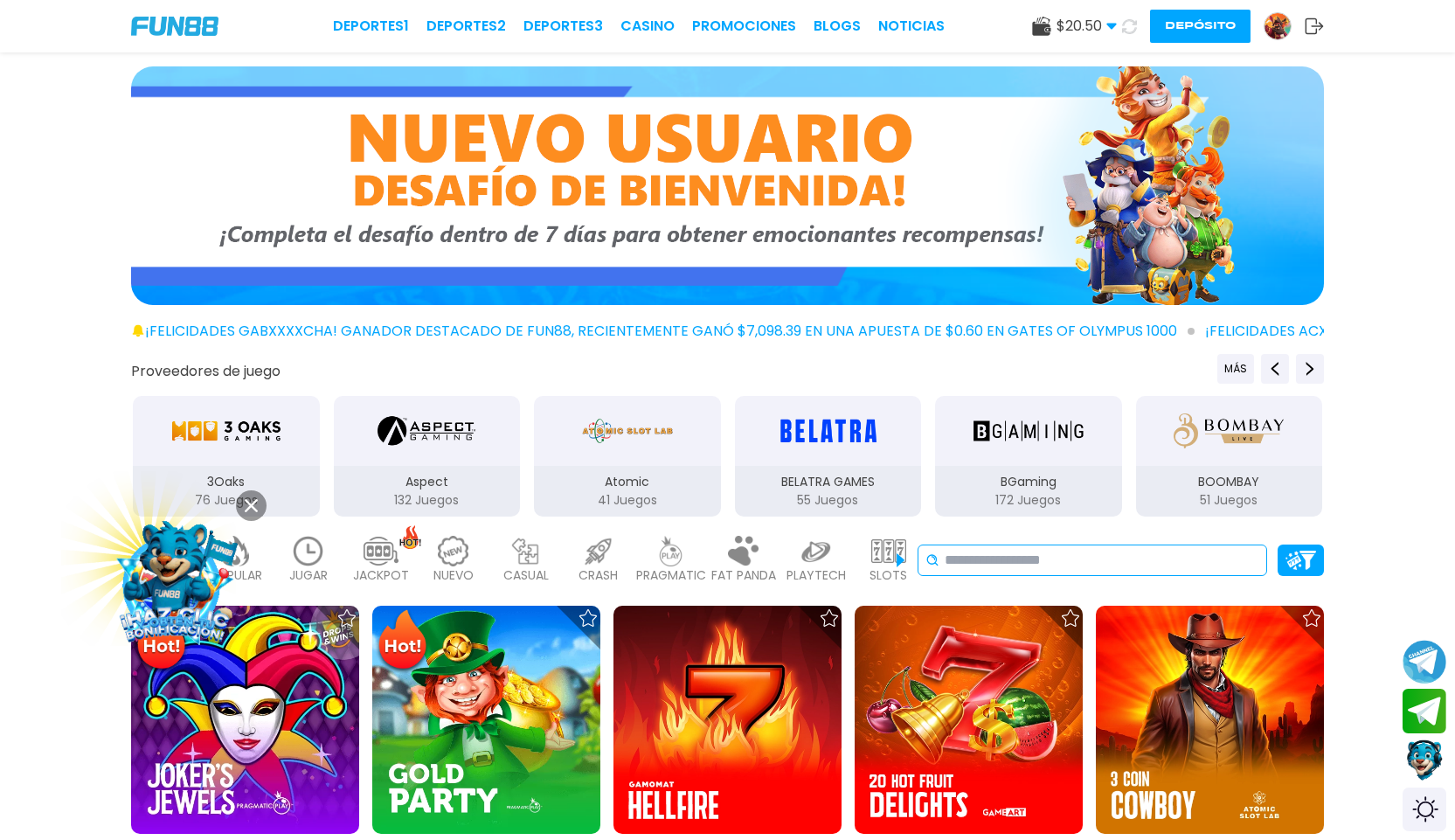
click at [970, 562] on input at bounding box center [1102, 560] width 314 height 21
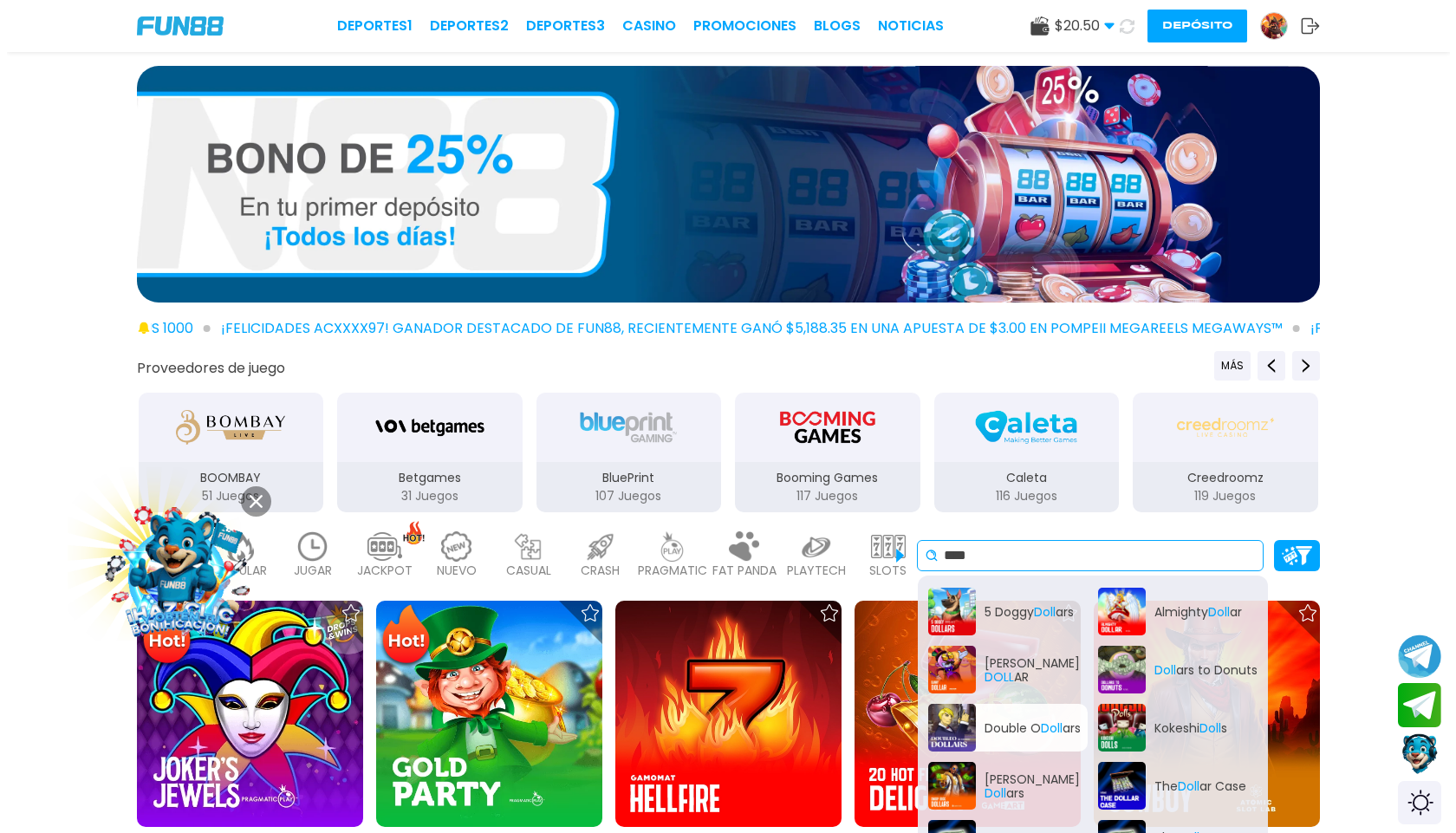
scroll to position [26, 0]
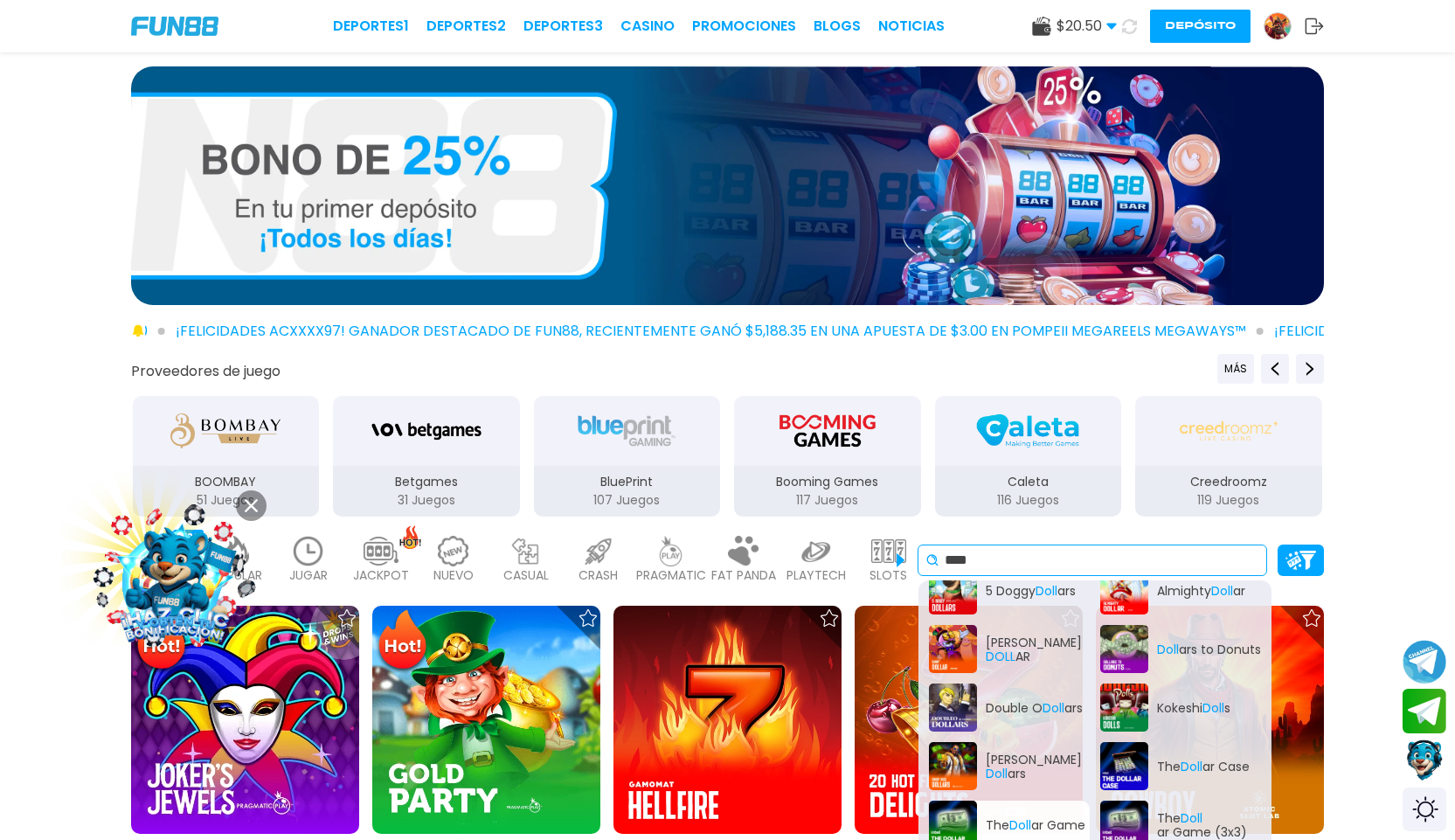
type input "****"
click at [951, 812] on div "The Doll ar Game" at bounding box center [1009, 824] width 161 height 48
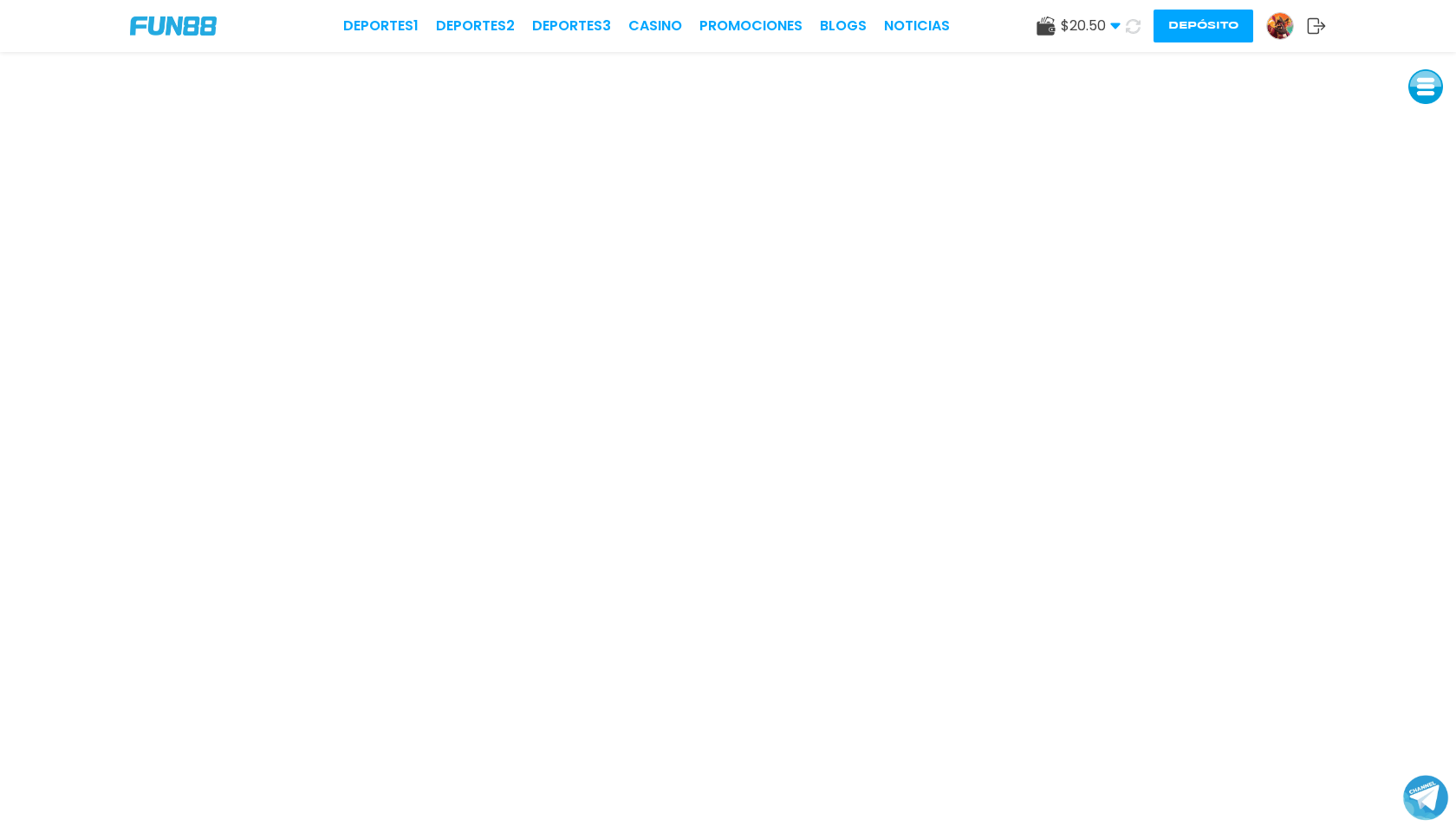
click at [1408, 782] on button "Join telegram channel" at bounding box center [1425, 797] width 46 height 48
